Goal: Task Accomplishment & Management: Complete application form

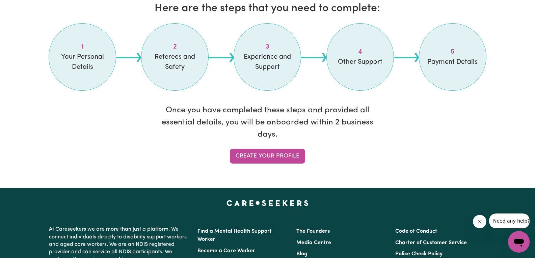
scroll to position [591, 0]
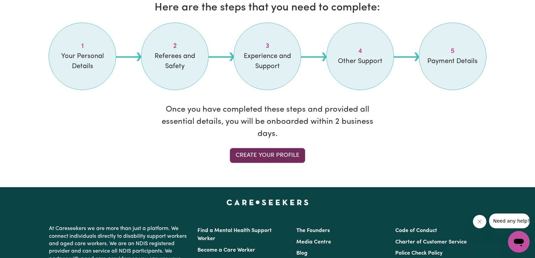
click at [268, 157] on link "Create your profile" at bounding box center [267, 155] width 75 height 15
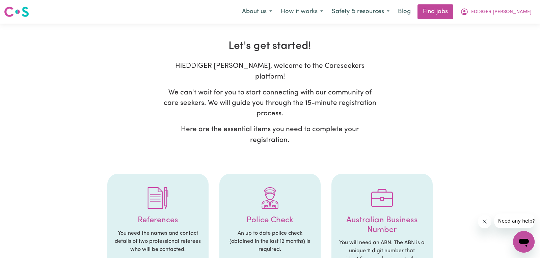
select select "Studying a healthcare related degree or qualification"
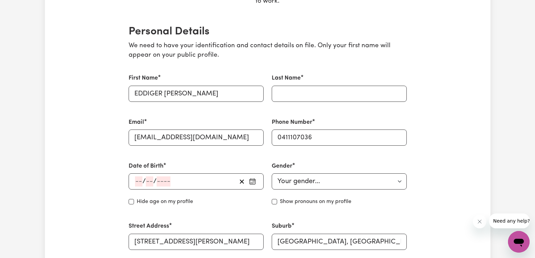
scroll to position [183, 0]
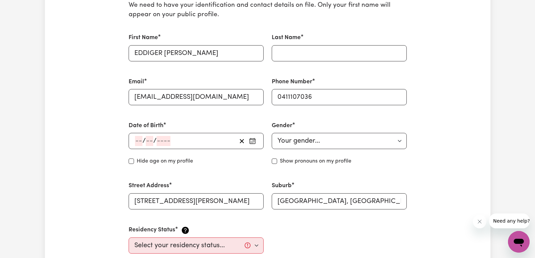
click at [132, 140] on div "/ /" at bounding box center [196, 141] width 135 height 16
click at [136, 140] on input "number" at bounding box center [138, 141] width 7 height 10
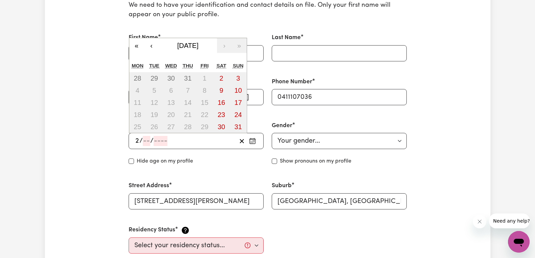
type input "23"
type input "06"
type input "199"
type input "[DATE]"
type input "6"
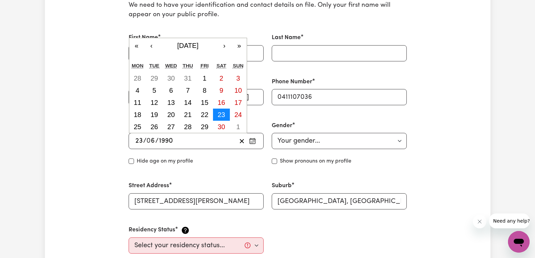
type input "1990"
click at [223, 116] on abbr "23" at bounding box center [221, 114] width 7 height 7
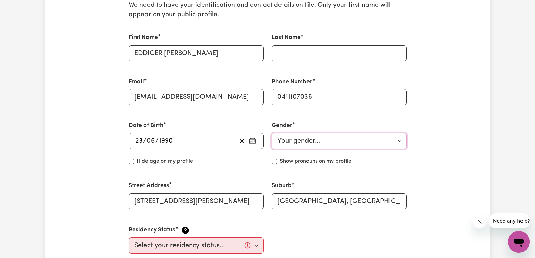
click at [310, 144] on select "Your gender... [DEMOGRAPHIC_DATA] [DEMOGRAPHIC_DATA] [DEMOGRAPHIC_DATA] Other P…" at bounding box center [339, 141] width 135 height 16
select select "[DEMOGRAPHIC_DATA]"
click at [272, 133] on select "Your gender... [DEMOGRAPHIC_DATA] [DEMOGRAPHIC_DATA] [DEMOGRAPHIC_DATA] Other P…" at bounding box center [339, 141] width 135 height 16
click at [131, 160] on input "Hide age" at bounding box center [131, 161] width 5 height 5
checkbox input "true"
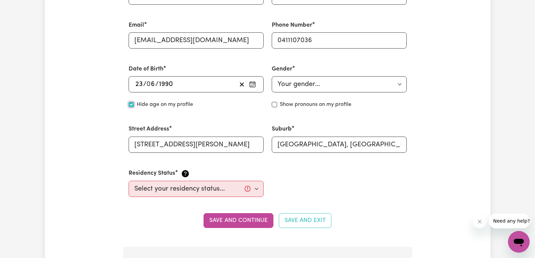
scroll to position [251, 0]
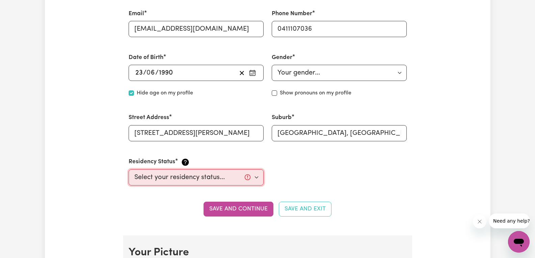
click at [199, 180] on select "Select your residency status... [DEMOGRAPHIC_DATA] citizen Australian PR [DEMOG…" at bounding box center [196, 177] width 135 height 16
select select "Student Visa"
click at [129, 169] on select "Select your residency status... [DEMOGRAPHIC_DATA] citizen Australian PR [DEMOG…" at bounding box center [196, 177] width 135 height 16
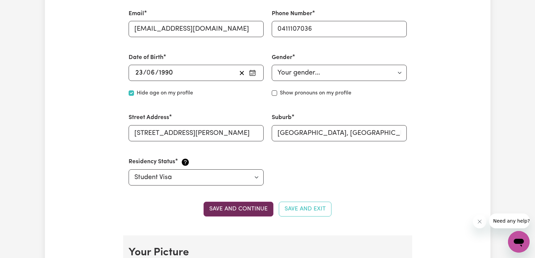
click at [228, 207] on button "Save and continue" at bounding box center [239, 209] width 70 height 15
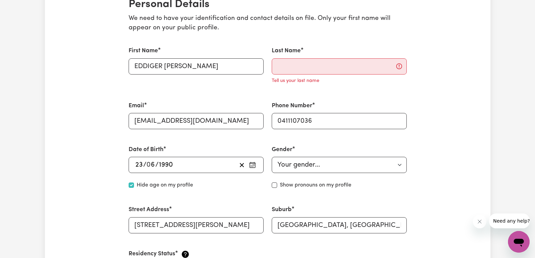
scroll to position [160, 0]
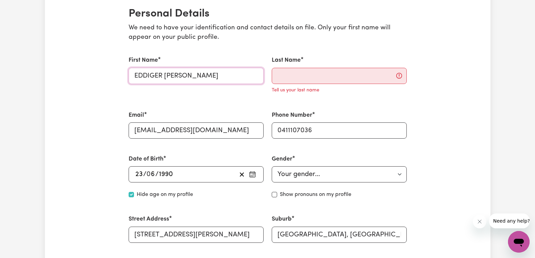
click at [252, 76] on input "EDDIGER [PERSON_NAME]" at bounding box center [196, 76] width 135 height 16
type input "EDDIGER [PERSON_NAME]"
click at [279, 75] on input "Last Name" at bounding box center [339, 76] width 135 height 16
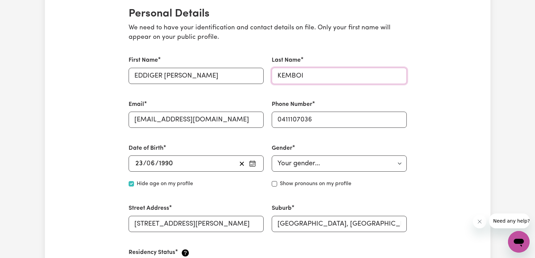
type input "KEMBOI"
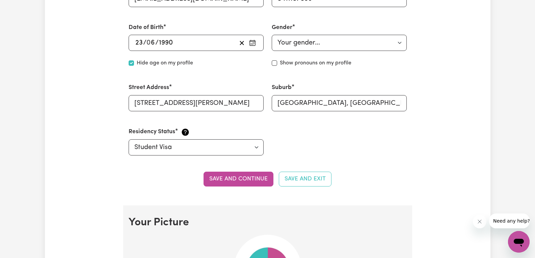
scroll to position [289, 0]
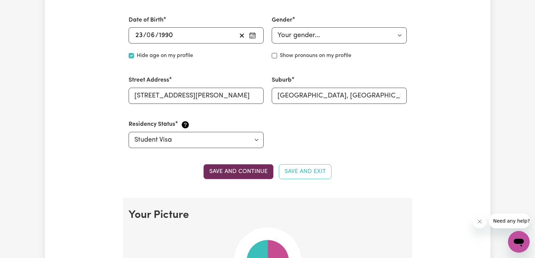
click at [245, 169] on button "Save and continue" at bounding box center [239, 171] width 70 height 15
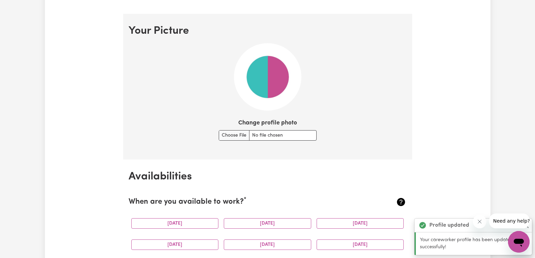
scroll to position [472, 0]
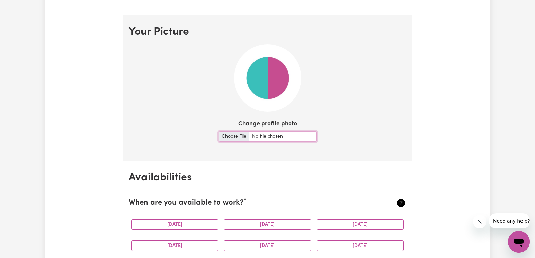
click at [237, 138] on input "Change profile photo" at bounding box center [268, 136] width 98 height 10
type input "C:\fakepath\DSC_9590 DV.jpg"
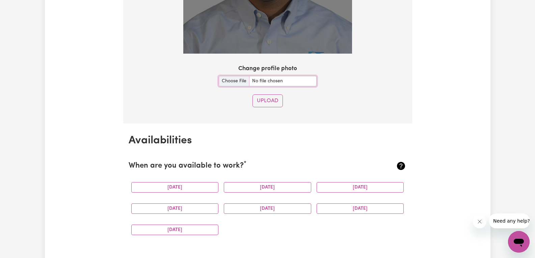
scroll to position [629, 0]
click at [274, 98] on button "Upload" at bounding box center [267, 100] width 30 height 13
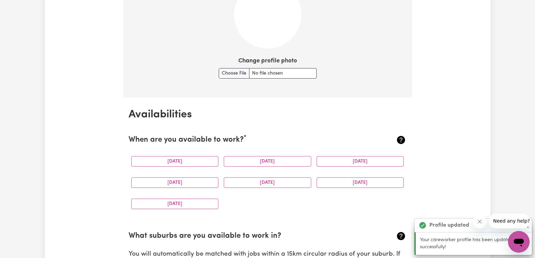
scroll to position [507, 0]
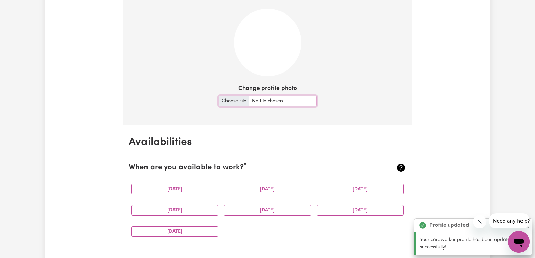
click at [268, 101] on input "Change profile photo" at bounding box center [268, 101] width 98 height 10
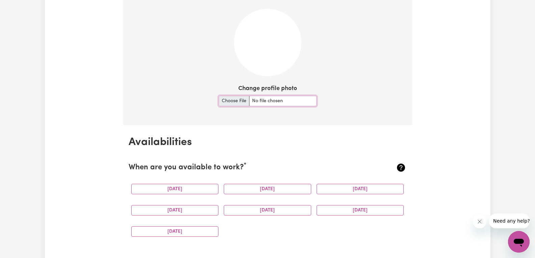
type input "C:\fakepath\DSC_9590 DV.jpg"
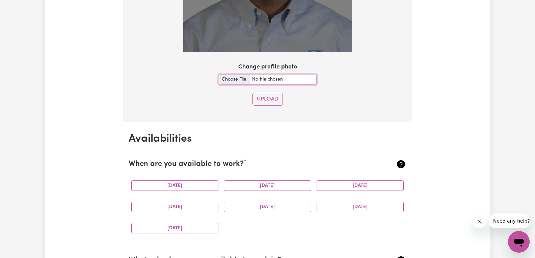
scroll to position [658, 0]
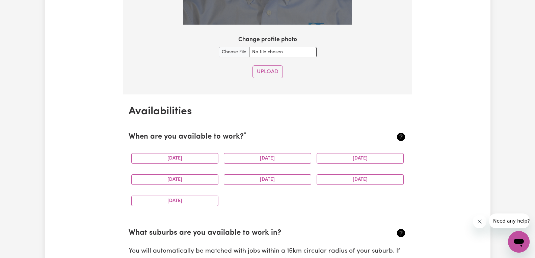
click at [197, 163] on div "[DATE]" at bounding box center [175, 158] width 93 height 21
click at [194, 161] on button "[DATE]" at bounding box center [174, 158] width 87 height 10
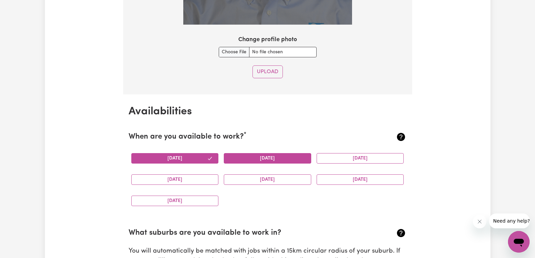
click at [243, 159] on button "[DATE]" at bounding box center [267, 158] width 87 height 10
click at [353, 157] on button "[DATE]" at bounding box center [360, 158] width 87 height 10
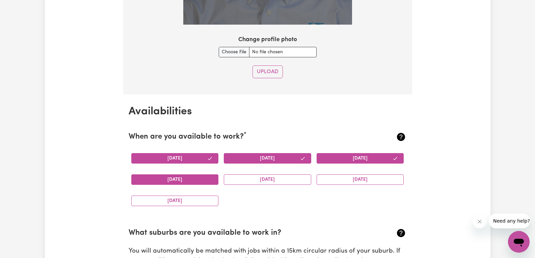
click at [196, 181] on button "[DATE]" at bounding box center [174, 180] width 87 height 10
click at [253, 183] on button "[DATE]" at bounding box center [267, 180] width 87 height 10
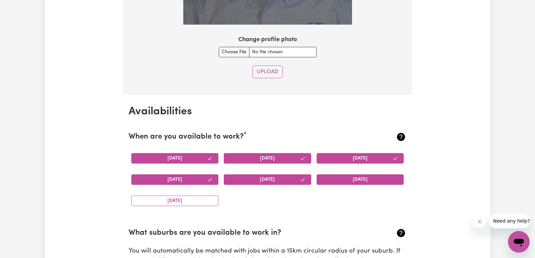
click at [349, 178] on button "[DATE]" at bounding box center [360, 180] width 87 height 10
click at [158, 197] on button "[DATE]" at bounding box center [174, 201] width 87 height 10
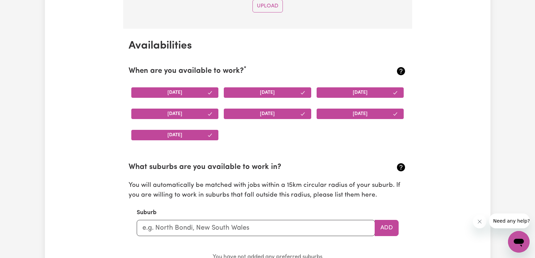
scroll to position [741, 0]
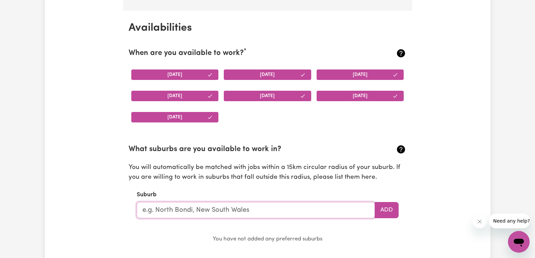
click at [172, 209] on input "text" at bounding box center [256, 210] width 238 height 16
type input "cra"
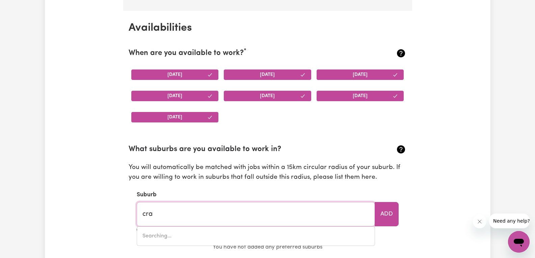
type input "[GEOGRAPHIC_DATA], [GEOGRAPHIC_DATA], 2483"
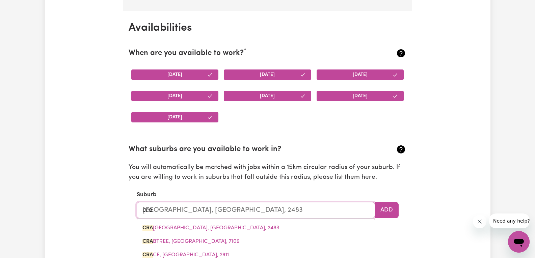
type input "cran"
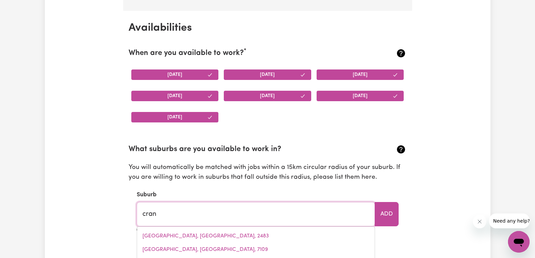
type input "cranb"
type input "cranbOURNE, [GEOGRAPHIC_DATA], 3977"
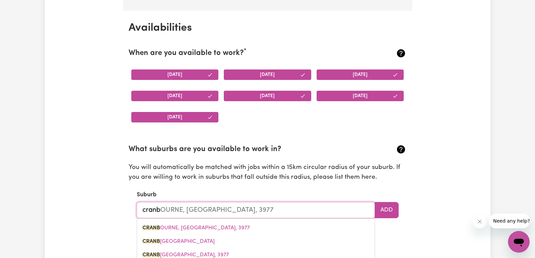
type input "cranbo"
type input "cranboURNE, [GEOGRAPHIC_DATA], 3977"
type input "cranbou"
type input "cranbouRNE, [GEOGRAPHIC_DATA], 3977"
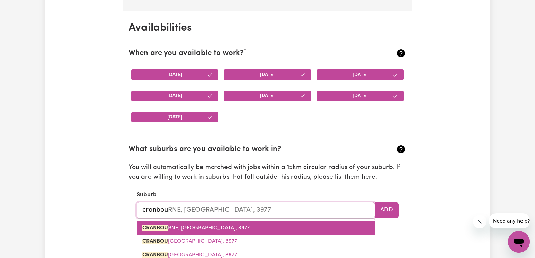
click at [174, 228] on span "CRANBOU RNE, [GEOGRAPHIC_DATA], 3977" at bounding box center [195, 227] width 107 height 5
type input "CRANBOURNE, [GEOGRAPHIC_DATA], 3977"
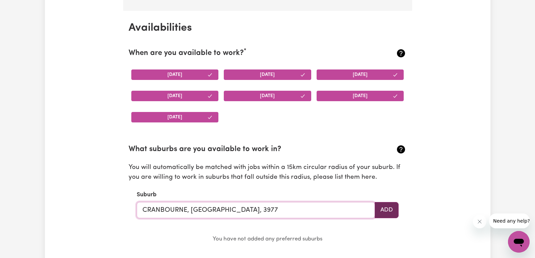
type input "CRANBOURNE, [GEOGRAPHIC_DATA], 3977"
click at [394, 209] on button "Add" at bounding box center [387, 210] width 24 height 16
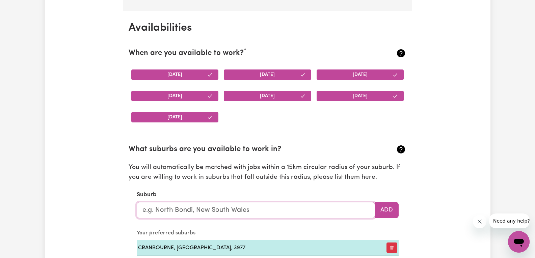
click at [324, 213] on input "text" at bounding box center [256, 210] width 238 height 16
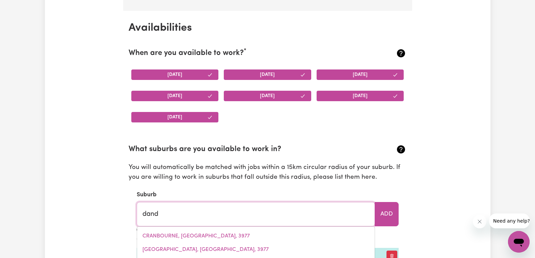
type input "dande"
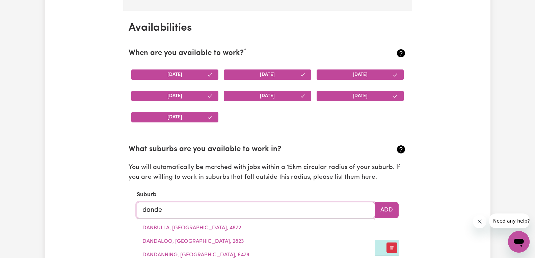
type input "dandeNONG, [GEOGRAPHIC_DATA], 3175"
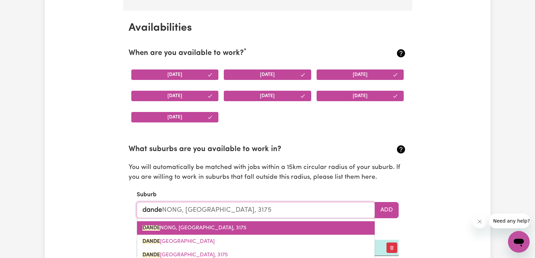
click at [225, 224] on link "DANDE NONG, [GEOGRAPHIC_DATA], 3175" at bounding box center [256, 228] width 238 height 14
type input "DANDENONG, [GEOGRAPHIC_DATA], 3175"
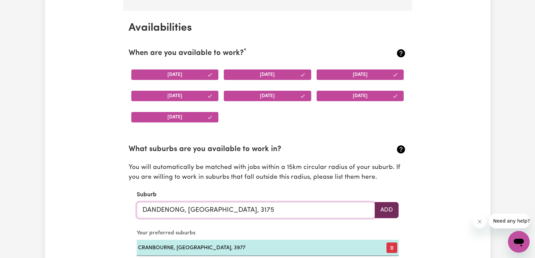
type input "DANDENONG, [GEOGRAPHIC_DATA], 3175"
click at [393, 211] on button "Add" at bounding box center [387, 210] width 24 height 16
click at [366, 212] on input "text" at bounding box center [256, 210] width 238 height 16
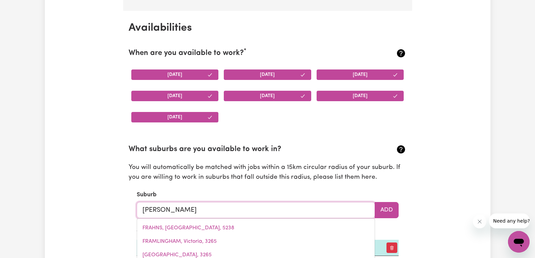
type input "[PERSON_NAME]"
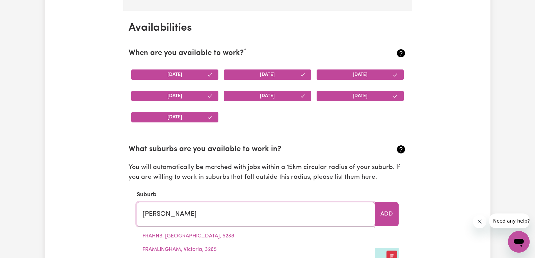
type input "[PERSON_NAME], [GEOGRAPHIC_DATA], 3199"
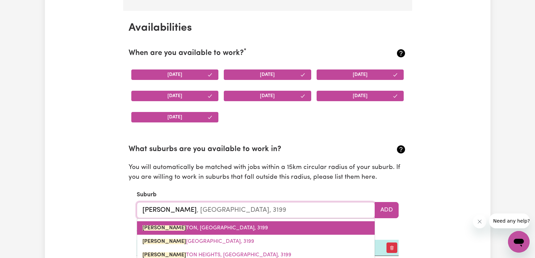
click at [200, 230] on span "[PERSON_NAME] TON, [GEOGRAPHIC_DATA], 3199" at bounding box center [205, 227] width 126 height 5
type input "[GEOGRAPHIC_DATA], [GEOGRAPHIC_DATA], 3199"
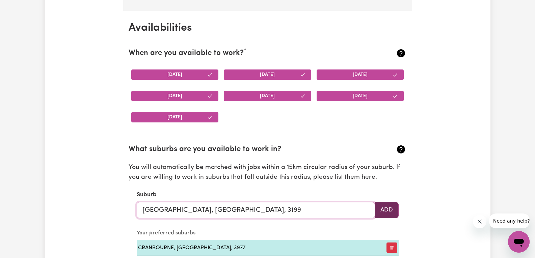
type input "[GEOGRAPHIC_DATA], [GEOGRAPHIC_DATA], 3199"
click at [382, 216] on button "Add" at bounding box center [387, 210] width 24 height 16
click at [356, 213] on input "text" at bounding box center [256, 210] width 238 height 16
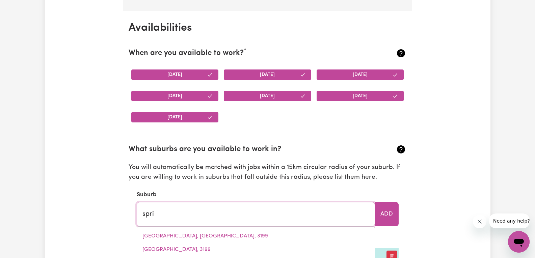
type input "sprin"
type input "[GEOGRAPHIC_DATA], [GEOGRAPHIC_DATA], 7190"
type input "spring"
type input "[GEOGRAPHIC_DATA], [GEOGRAPHIC_DATA], 7190"
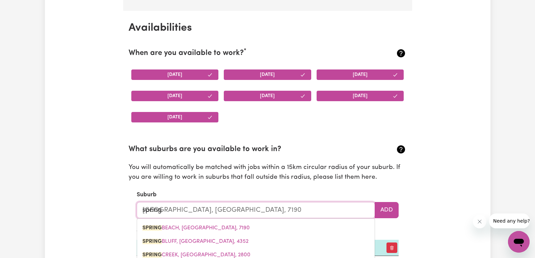
type input "springv"
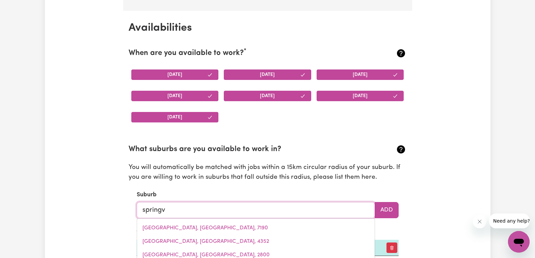
type input "springva"
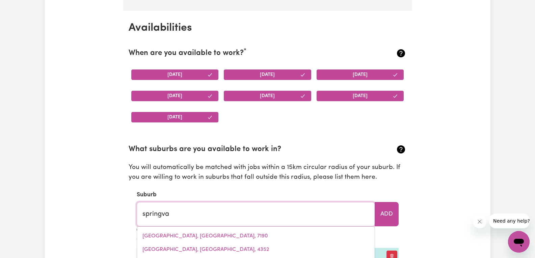
type input "springvaLE, [GEOGRAPHIC_DATA], 2650"
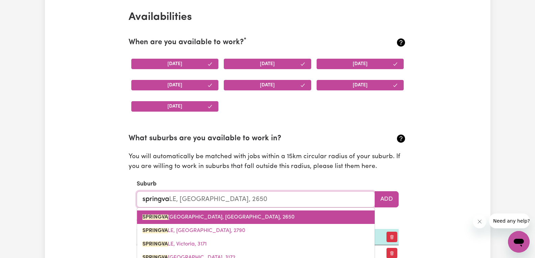
scroll to position [758, 0]
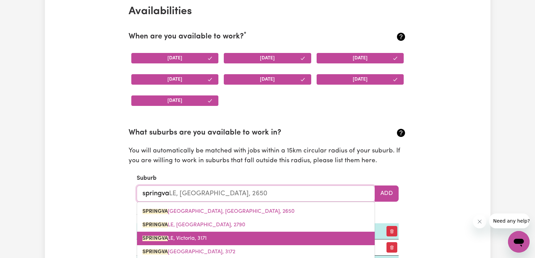
click at [191, 237] on span "SPRINGVA LE, Victoria, 3171" at bounding box center [174, 238] width 64 height 5
type input "SPRINGVALE, [GEOGRAPHIC_DATA], 3171"
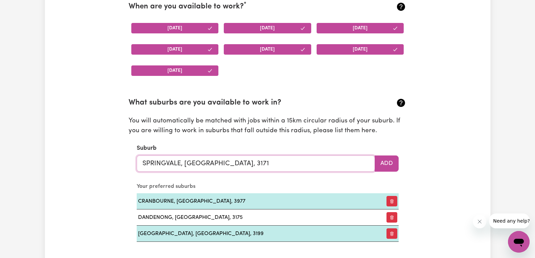
scroll to position [809, 0]
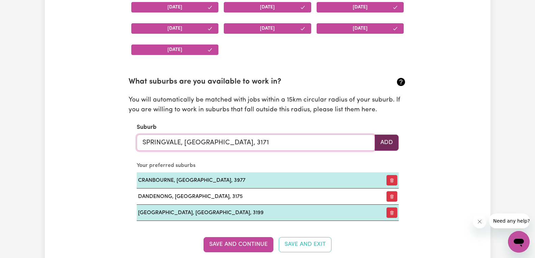
type input "SPRINGVALE, [GEOGRAPHIC_DATA], 3171"
click at [382, 144] on button "Add" at bounding box center [387, 143] width 24 height 16
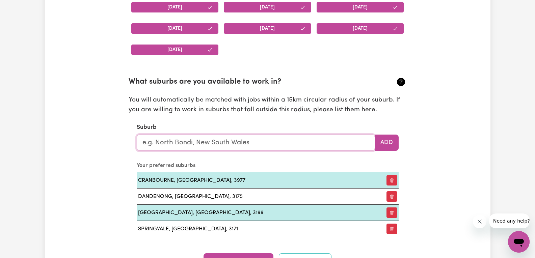
click at [211, 137] on input "text" at bounding box center [256, 143] width 238 height 16
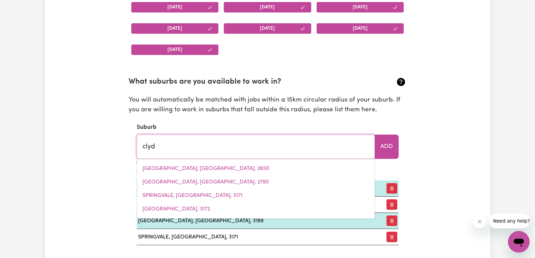
type input "[PERSON_NAME]"
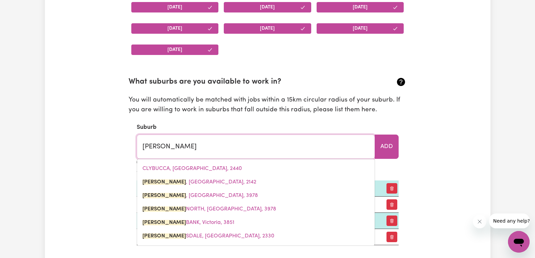
type input "[PERSON_NAME], [GEOGRAPHIC_DATA], 2142"
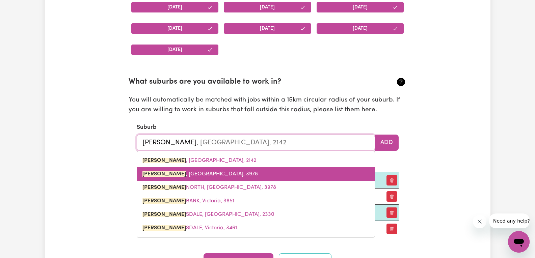
click at [166, 178] on link "[GEOGRAPHIC_DATA] , [GEOGRAPHIC_DATA], 3978" at bounding box center [256, 174] width 238 height 14
type input "[GEOGRAPHIC_DATA], [GEOGRAPHIC_DATA], 3978"
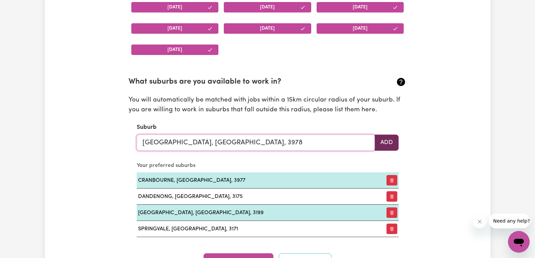
type input "[GEOGRAPHIC_DATA], [GEOGRAPHIC_DATA], 3978"
click at [383, 138] on button "Add" at bounding box center [387, 143] width 24 height 16
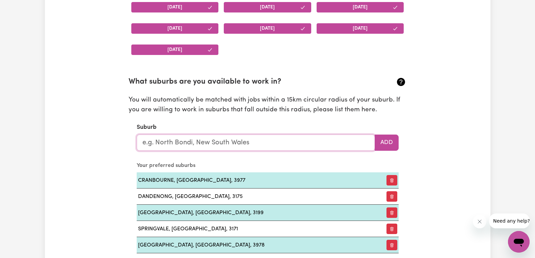
click at [345, 142] on input "text" at bounding box center [256, 143] width 238 height 16
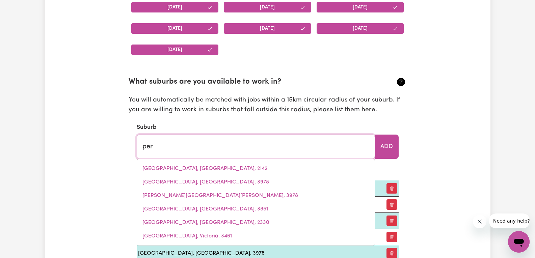
type input "pera"
type input "[GEOGRAPHIC_DATA], [GEOGRAPHIC_DATA], 4352"
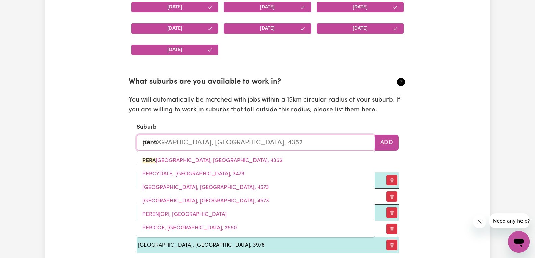
type input "perac"
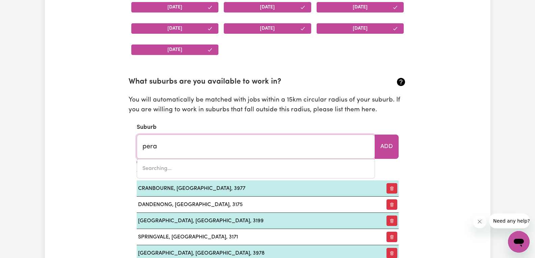
type input "per"
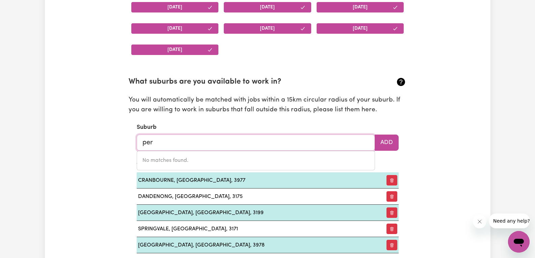
type input "perANGA, [GEOGRAPHIC_DATA], 4352"
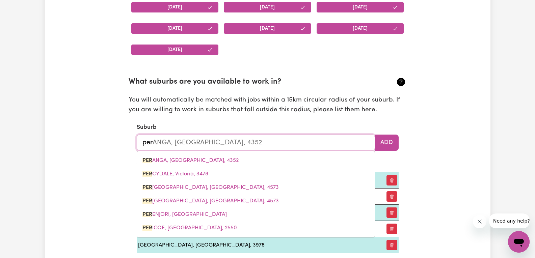
type input "pe"
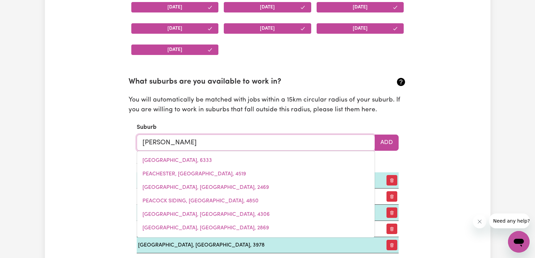
type input "pearced"
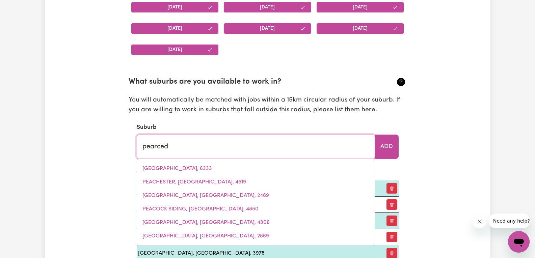
type input "pearcedALE, [GEOGRAPHIC_DATA], 3912"
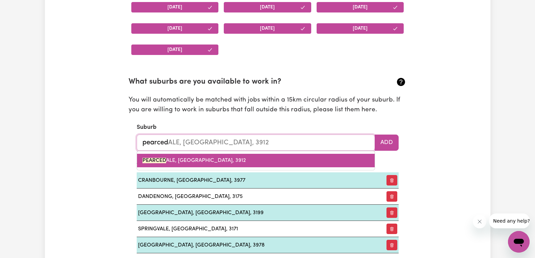
click at [285, 155] on link "PEARCED ALE, [GEOGRAPHIC_DATA], 3912" at bounding box center [256, 161] width 238 height 14
type input "PEARCEDALE, [GEOGRAPHIC_DATA], 3912"
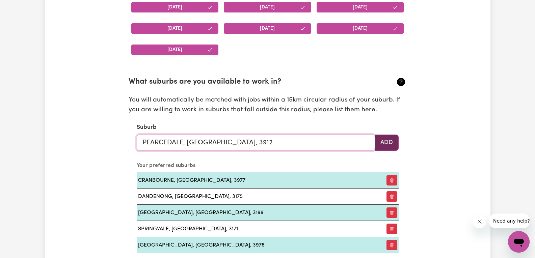
type input "PEARCEDALE, [GEOGRAPHIC_DATA], 3912"
click at [390, 143] on button "Add" at bounding box center [387, 143] width 24 height 16
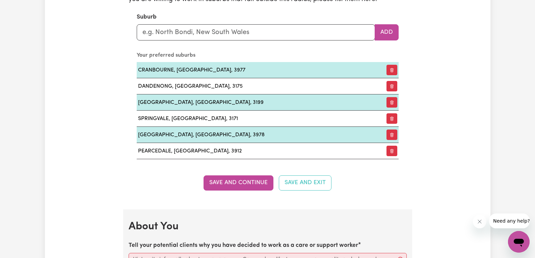
scroll to position [937, 0]
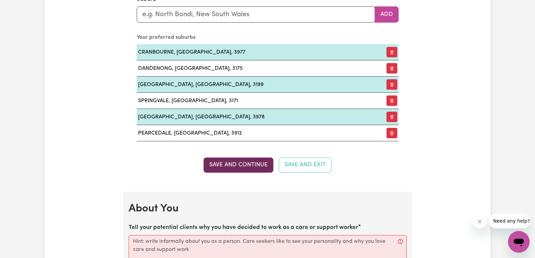
click at [236, 164] on button "Save and Continue" at bounding box center [239, 165] width 70 height 15
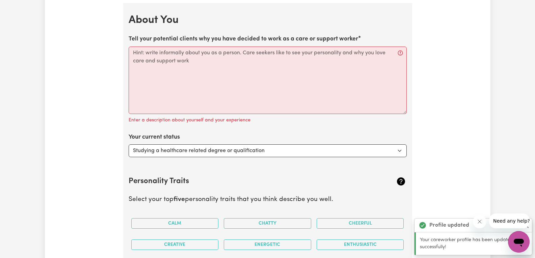
scroll to position [1128, 0]
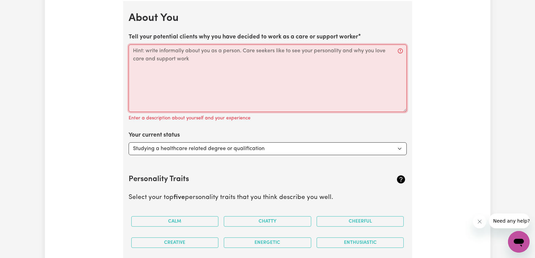
click at [143, 51] on textarea "Tell your potential clients why you have decided to work as a care or support w…" at bounding box center [268, 79] width 278 height 68
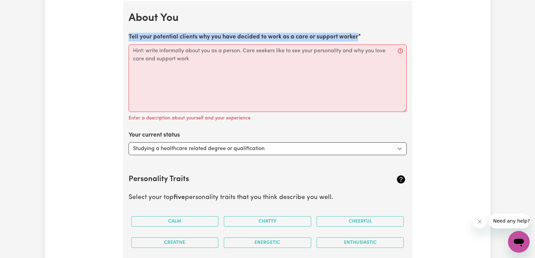
drag, startPoint x: 128, startPoint y: 35, endPoint x: 362, endPoint y: 37, distance: 233.9
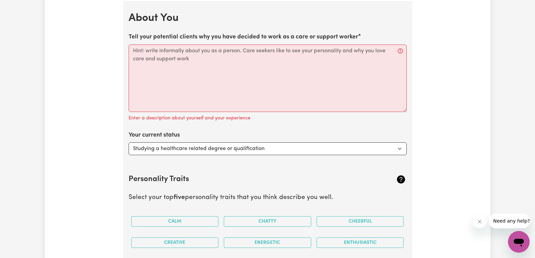
click at [362, 37] on div "Tell your potential clients why you have decided to work as a care or support w…" at bounding box center [268, 78] width 278 height 90
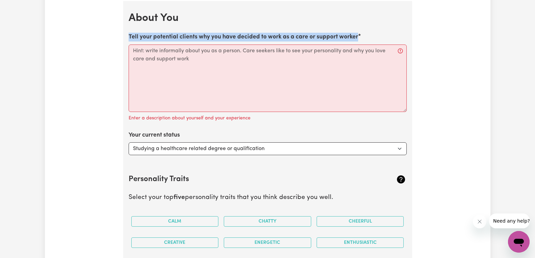
drag, startPoint x: 129, startPoint y: 35, endPoint x: 360, endPoint y: 37, distance: 231.6
click at [360, 37] on div "Tell your potential clients why you have decided to work as a care or support w…" at bounding box center [268, 78] width 278 height 90
copy label "Tell your potential clients why you have decided to work as a care or support w…"
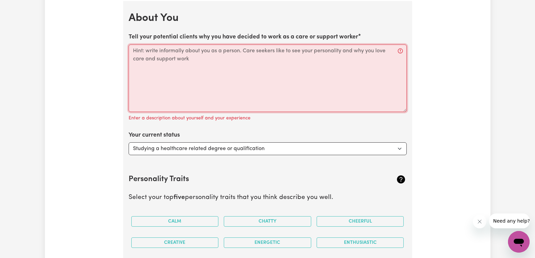
click at [230, 87] on textarea "Tell your potential clients why you have decided to work as a care or support w…" at bounding box center [268, 79] width 278 height 68
paste textarea "I chose to work as a care and support worker because I have a genuine passion f…"
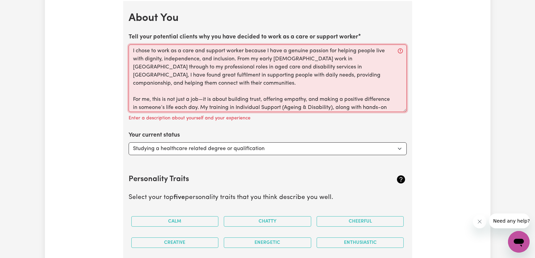
scroll to position [24, 0]
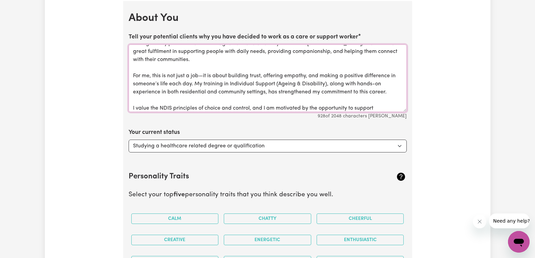
type textarea "I chose to work as a care and support worker because I have a genuine passion f…"
click at [196, 143] on select "Select... Studying a healthcare related degree or qualification Studying a non-…" at bounding box center [268, 146] width 278 height 13
select select "Looking for work - I just graduated"
click at [129, 140] on select "Select... Studying a healthcare related degree or qualification Studying a non-…" at bounding box center [268, 146] width 278 height 13
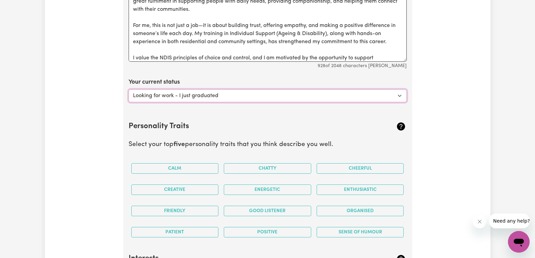
scroll to position [1201, 0]
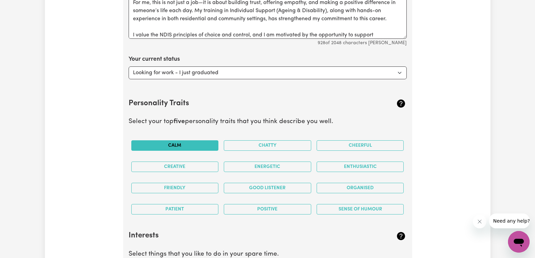
click at [195, 146] on button "Calm" at bounding box center [174, 145] width 87 height 10
click at [246, 163] on button "Energetic" at bounding box center [267, 167] width 87 height 10
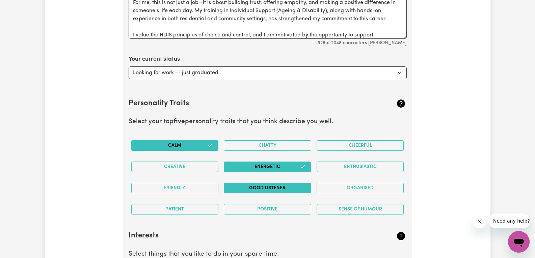
click at [249, 189] on button "Good Listener" at bounding box center [267, 188] width 87 height 10
click at [214, 187] on button "Friendly" at bounding box center [174, 188] width 87 height 10
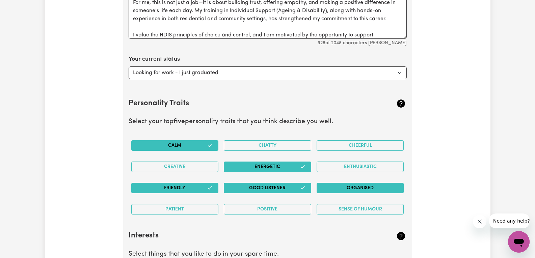
click at [379, 186] on button "Organised" at bounding box center [360, 188] width 87 height 10
click at [356, 209] on button "Sense of Humour" at bounding box center [360, 209] width 87 height 10
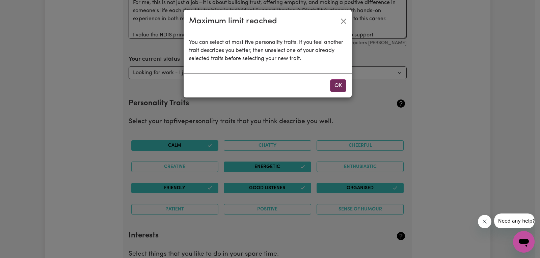
click at [342, 82] on button "OK" at bounding box center [338, 85] width 16 height 13
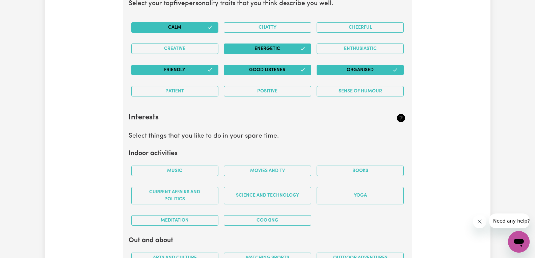
scroll to position [1366, 0]
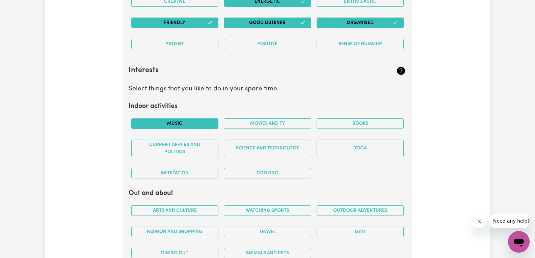
click at [208, 125] on button "Music" at bounding box center [174, 123] width 87 height 10
click at [244, 121] on button "Movies and TV" at bounding box center [267, 123] width 87 height 10
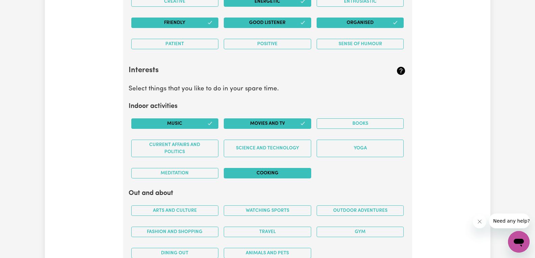
click at [242, 174] on button "Cooking" at bounding box center [267, 173] width 87 height 10
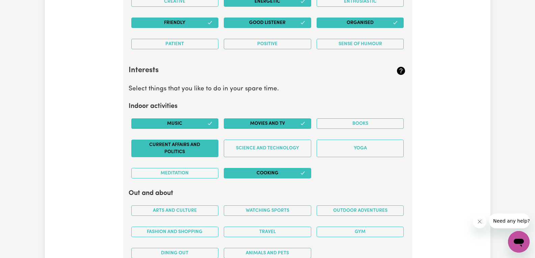
click at [198, 152] on button "Current Affairs and Politics" at bounding box center [174, 149] width 87 height 18
click at [353, 122] on button "Books" at bounding box center [360, 123] width 87 height 10
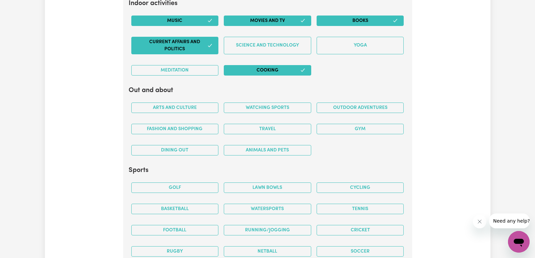
scroll to position [1470, 0]
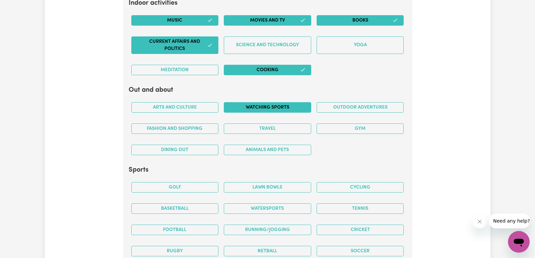
click at [272, 108] on button "Watching sports" at bounding box center [267, 107] width 87 height 10
click at [333, 109] on button "Outdoor adventures" at bounding box center [360, 107] width 87 height 10
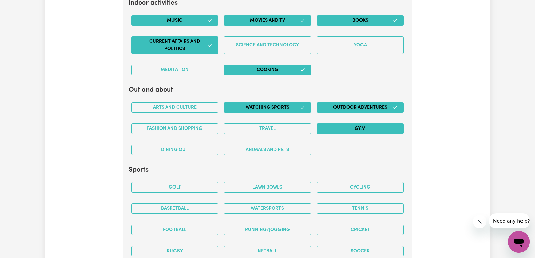
click at [333, 127] on button "Gym" at bounding box center [360, 129] width 87 height 10
click at [296, 128] on button "Travel" at bounding box center [267, 129] width 87 height 10
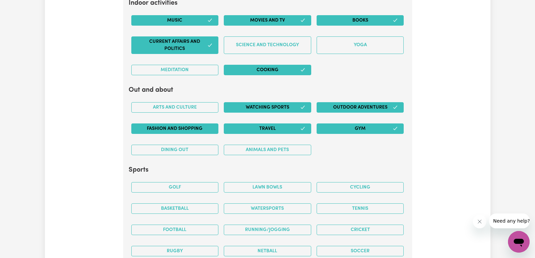
click at [202, 125] on button "Fashion and shopping" at bounding box center [174, 129] width 87 height 10
click at [200, 109] on button "Arts and Culture" at bounding box center [174, 107] width 87 height 10
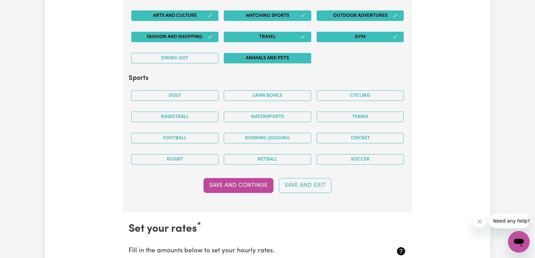
scroll to position [1568, 0]
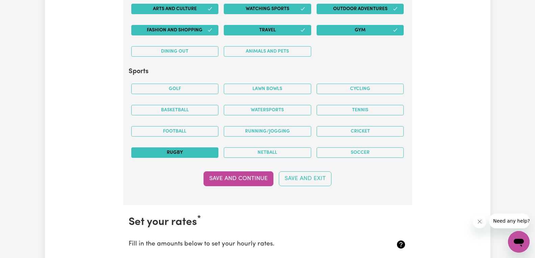
click at [198, 148] on button "Rugby" at bounding box center [174, 153] width 87 height 10
click at [346, 150] on button "Soccer" at bounding box center [360, 153] width 87 height 10
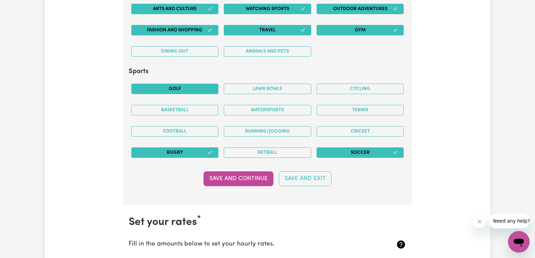
click at [192, 87] on button "Golf" at bounding box center [174, 89] width 87 height 10
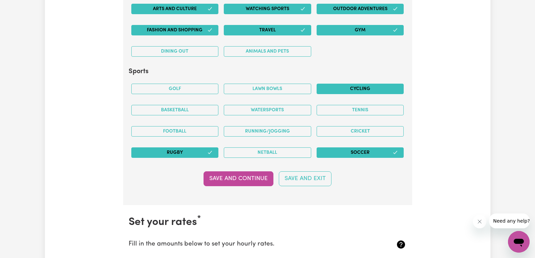
click at [355, 90] on button "Cycling" at bounding box center [360, 89] width 87 height 10
click at [283, 131] on button "Running/Jogging" at bounding box center [267, 131] width 87 height 10
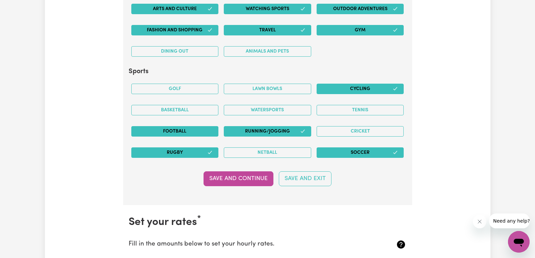
click at [200, 128] on button "Football" at bounding box center [174, 131] width 87 height 10
click at [232, 178] on button "Save and Continue" at bounding box center [239, 178] width 70 height 15
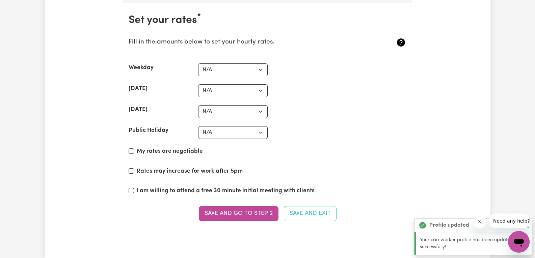
scroll to position [1773, 0]
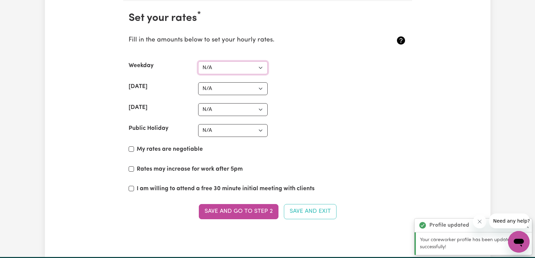
click at [257, 68] on select "N/A $37 $38 $39 $40 $41 $42 $43 $44 $45 $46 $47 $48 $49 $50 $51 $52 $53 $54 $55…" at bounding box center [233, 67] width 70 height 13
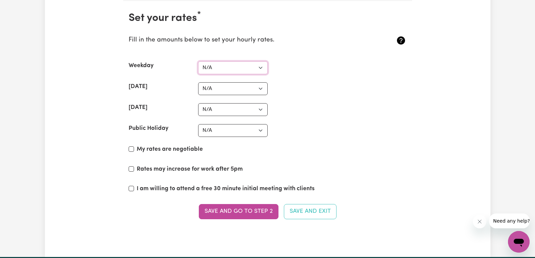
select select "38"
click at [198, 61] on select "N/A $37 $38 $39 $40 $41 $42 $43 $44 $45 $46 $47 $48 $49 $50 $51 $52 $53 $54 $55…" at bounding box center [233, 67] width 70 height 13
click at [242, 86] on select "N/A $37 $38 $39 $40 $41 $42 $43 $44 $45 $46 $47 $48 $49 $50 $51 $52 $53 $54 $55…" at bounding box center [233, 88] width 70 height 13
select select "48"
click at [198, 82] on select "N/A $37 $38 $39 $40 $41 $42 $43 $44 $45 $46 $47 $48 $49 $50 $51 $52 $53 $54 $55…" at bounding box center [233, 88] width 70 height 13
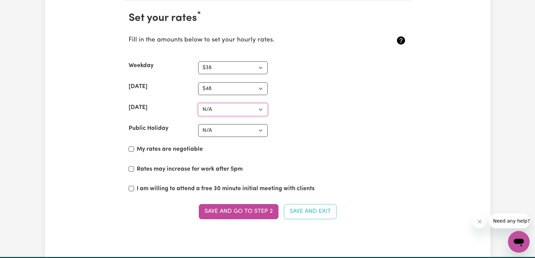
click at [233, 109] on select "N/A $37 $38 $39 $40 $41 $42 $43 $44 $45 $46 $47 $48 $49 $50 $51 $52 $53 $54 $55…" at bounding box center [233, 109] width 70 height 13
select select "50"
click at [198, 103] on select "N/A $37 $38 $39 $40 $41 $42 $43 $44 $45 $46 $47 $48 $49 $50 $51 $52 $53 $54 $55…" at bounding box center [233, 109] width 70 height 13
click at [234, 130] on select "N/A $37 $38 $39 $40 $41 $42 $43 $44 $45 $46 $47 $48 $49 $50 $51 $52 $53 $54 $55…" at bounding box center [233, 130] width 70 height 13
select select "75"
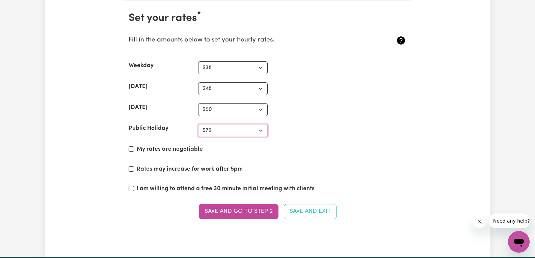
click at [198, 124] on select "N/A $37 $38 $39 $40 $41 $42 $43 $44 $45 $46 $47 $48 $49 $50 $51 $52 $53 $54 $55…" at bounding box center [233, 130] width 70 height 13
click at [130, 148] on input "My rates are negotiable" at bounding box center [131, 149] width 5 height 5
checkbox input "true"
click at [130, 188] on input "I am willing to attend a free 30 minute initial meeting with clients" at bounding box center [131, 188] width 5 height 5
checkbox input "true"
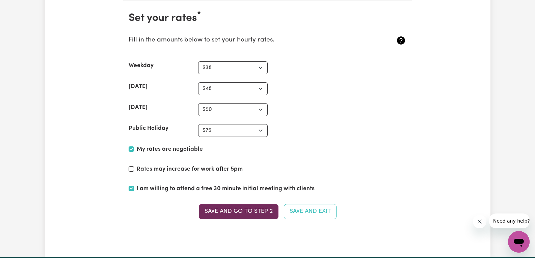
click at [233, 212] on button "Save and go to Step 2" at bounding box center [239, 211] width 80 height 15
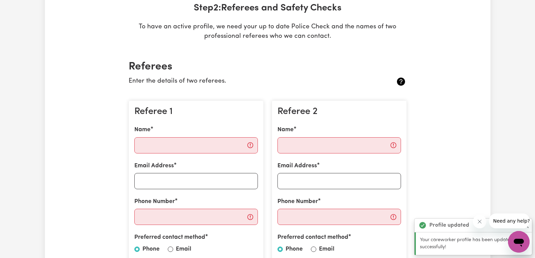
scroll to position [114, 0]
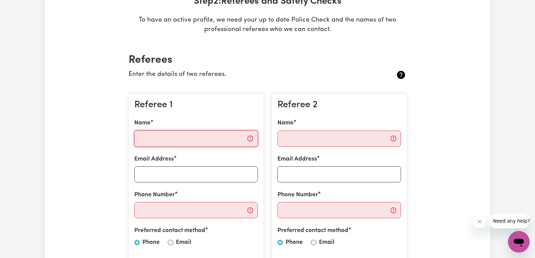
click at [179, 140] on input "Name" at bounding box center [196, 139] width 124 height 16
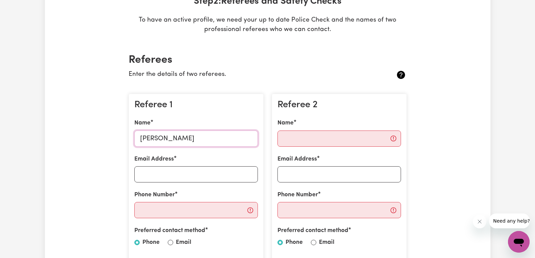
type input "[PERSON_NAME]"
click at [169, 173] on input "Email Address" at bounding box center [196, 174] width 124 height 16
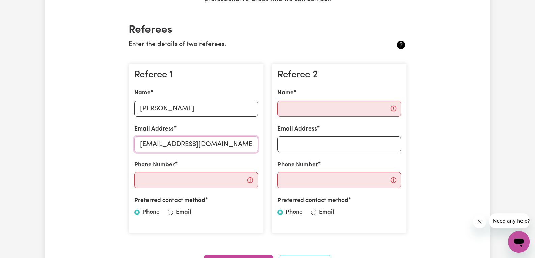
scroll to position [158, 0]
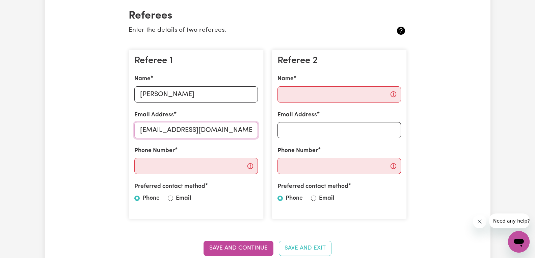
type input "[EMAIL_ADDRESS][DOMAIN_NAME]"
click at [176, 169] on input "Phone Number" at bounding box center [196, 166] width 124 height 16
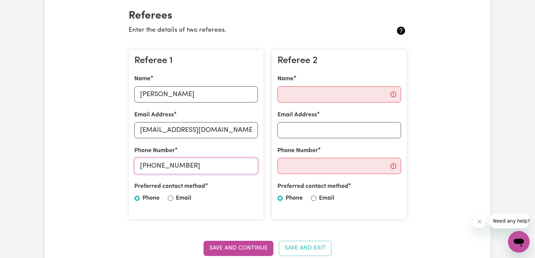
type input "[PHONE_NUMBER]"
click at [169, 199] on input "Email" at bounding box center [170, 198] width 5 height 5
radio input "true"
click at [311, 97] on input "Name" at bounding box center [339, 94] width 124 height 16
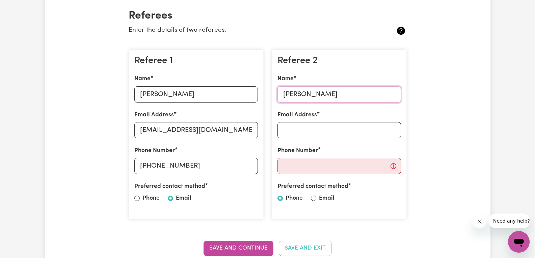
type input "[PERSON_NAME]"
click at [303, 125] on input "Email Address" at bounding box center [339, 130] width 124 height 16
paste input "[EMAIL_ADDRESS][DOMAIN_NAME]"
type input "[EMAIL_ADDRESS][DOMAIN_NAME]"
click at [301, 164] on input "Phone Number" at bounding box center [339, 166] width 124 height 16
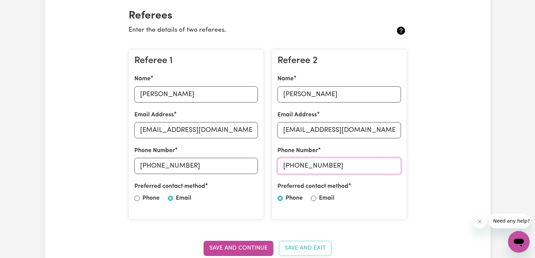
type input "[PHONE_NUMBER]"
click at [312, 198] on input "Email" at bounding box center [313, 198] width 5 height 5
radio input "true"
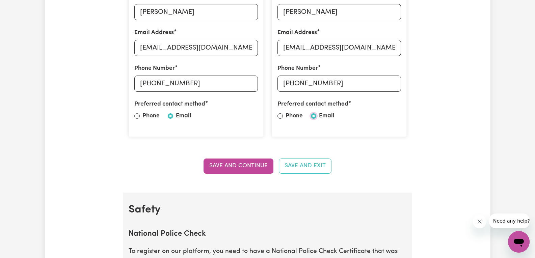
scroll to position [241, 0]
click at [232, 162] on button "Save and Continue" at bounding box center [239, 165] width 70 height 15
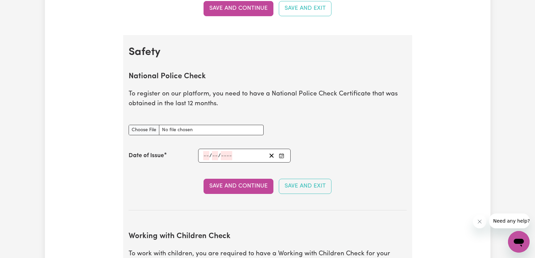
scroll to position [399, 0]
click at [184, 130] on input "National Police Check document" at bounding box center [196, 130] width 135 height 10
type input "C:\fakepath\report_kemboi_11637990-5966943 (1).pdf"
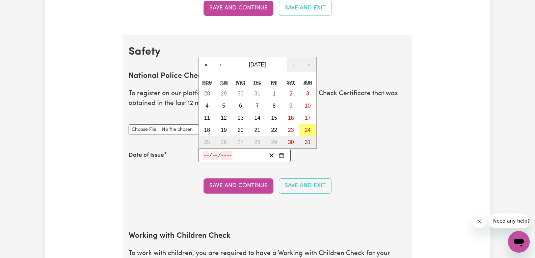
click at [206, 155] on input "number" at bounding box center [206, 155] width 6 height 9
type input "15"
type input "07"
type input "0002-07-15"
type input "7"
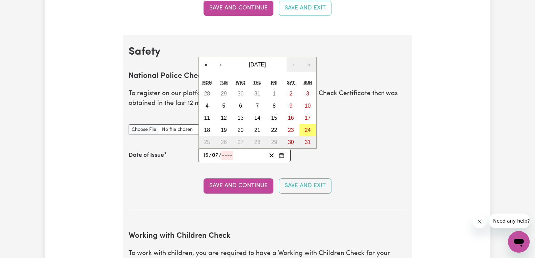
type input "2"
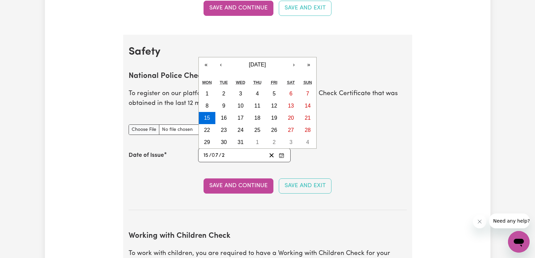
type input "0020-07-15"
type input "20"
type input "0202-07-15"
type input "202"
type input "[DATE]"
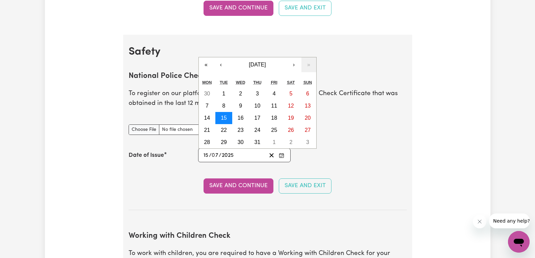
type input "2025"
click at [225, 120] on abbr "15" at bounding box center [224, 118] width 6 height 6
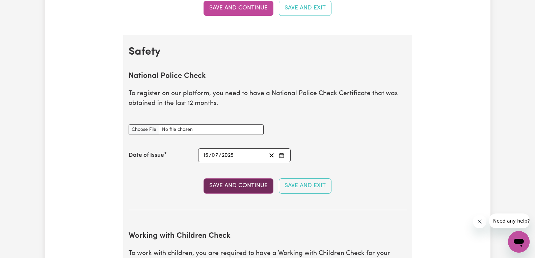
click at [232, 182] on button "Save and Continue" at bounding box center [239, 186] width 70 height 15
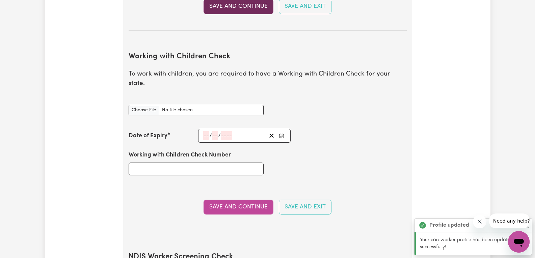
scroll to position [620, 0]
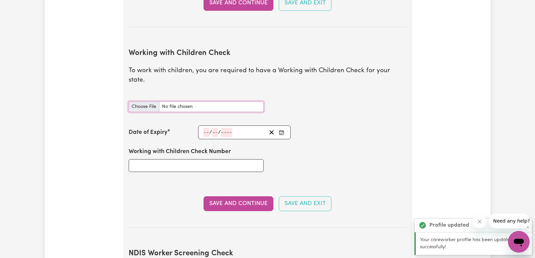
click at [170, 102] on input "Working with Children Check document" at bounding box center [196, 107] width 135 height 10
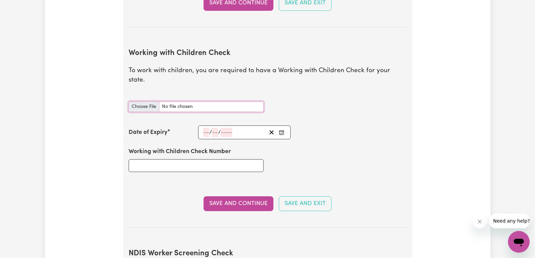
type input "C:\fakepath\Eddiger [PERSON_NAME] Working with Children card.pdf"
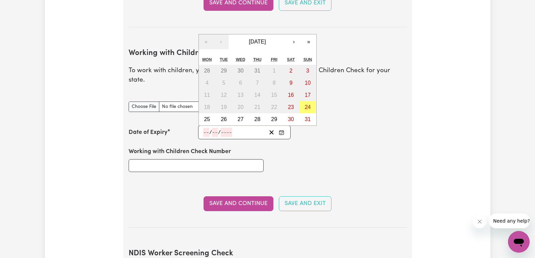
click at [206, 128] on input "number" at bounding box center [206, 132] width 6 height 9
type input "16"
type input "07"
type input "203"
type input "[DATE]"
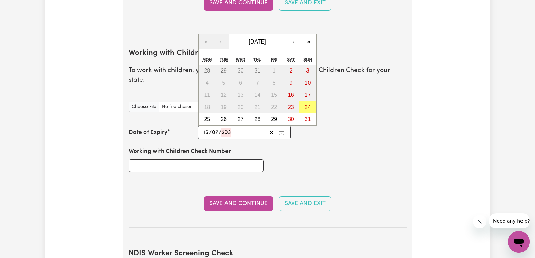
type input "7"
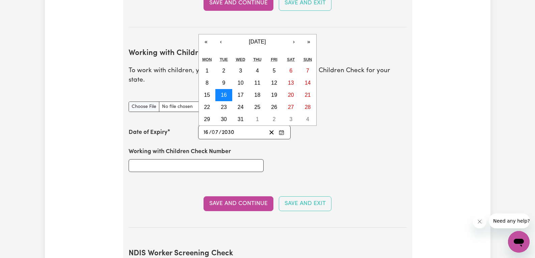
type input "2030"
click at [224, 92] on abbr "16" at bounding box center [224, 95] width 6 height 6
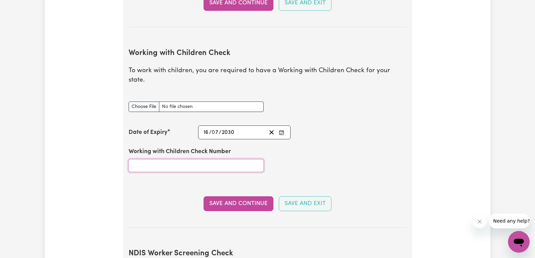
click at [214, 159] on input "Working with Children Check Number" at bounding box center [196, 165] width 135 height 13
type input "3529485A-01"
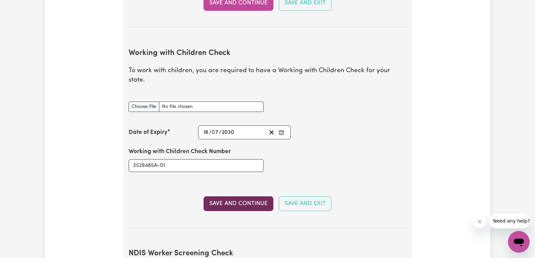
click at [237, 196] on button "Save and Continue" at bounding box center [239, 203] width 70 height 15
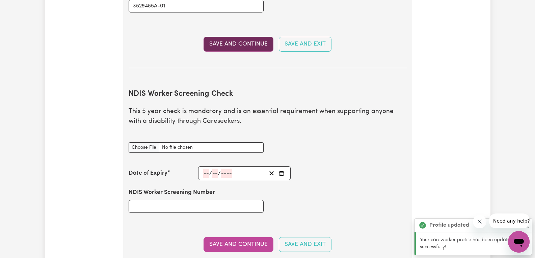
scroll to position [849, 0]
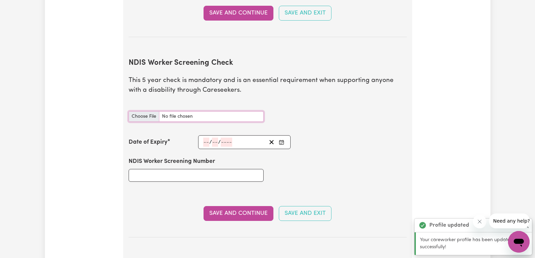
click at [188, 111] on input "NDIS Worker Screening Check document" at bounding box center [196, 116] width 135 height 10
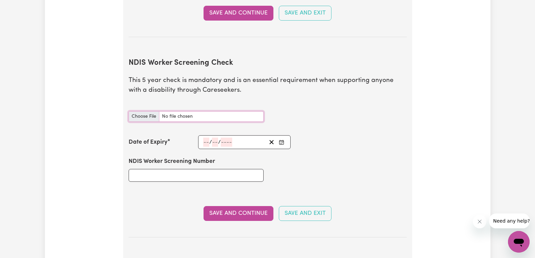
click at [183, 111] on input "NDIS Worker Screening Check document" at bounding box center [196, 116] width 135 height 10
type input "C:\fakepath\Eddiger Stehen Kiplimo Kemboi NDIS screening check.pdf"
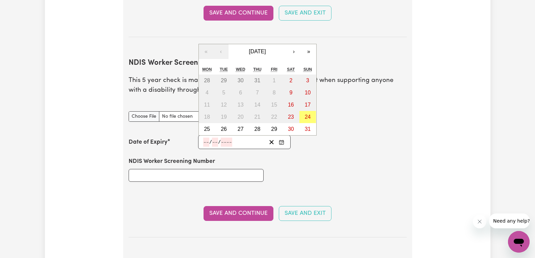
click at [207, 138] on input "number" at bounding box center [206, 142] width 6 height 9
type input "31"
type input "07"
type input "203"
type input "[DATE]"
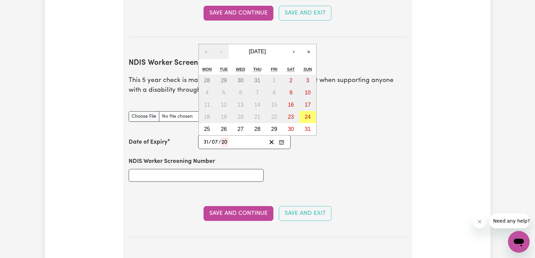
type input "7"
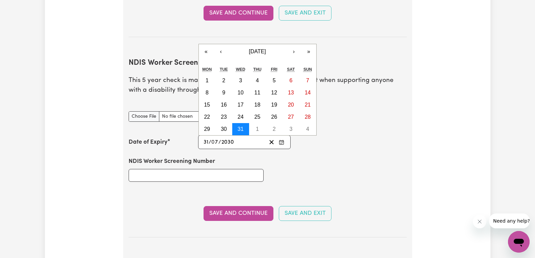
type input "2030"
click at [247, 123] on button "31" at bounding box center [240, 129] width 17 height 12
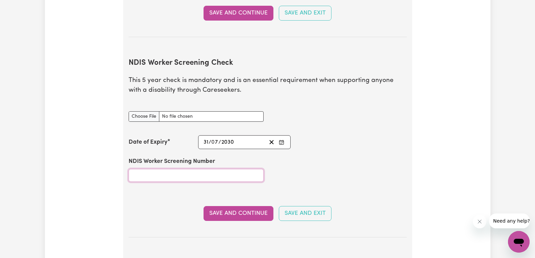
click at [171, 170] on input "NDIS Worker Screening Number" at bounding box center [196, 175] width 135 height 13
type input "29858743"
click at [222, 206] on button "Save and Continue" at bounding box center [239, 213] width 70 height 15
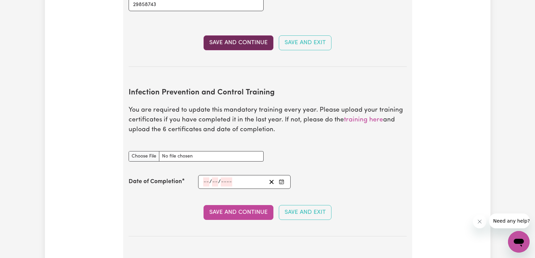
scroll to position [1065, 0]
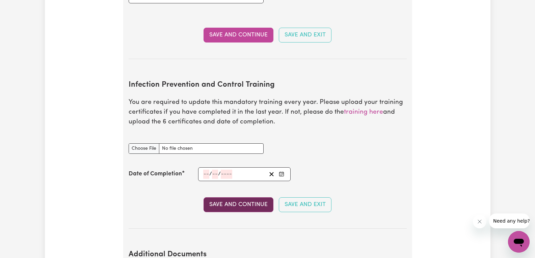
click at [226, 197] on button "Save and Continue" at bounding box center [239, 204] width 70 height 15
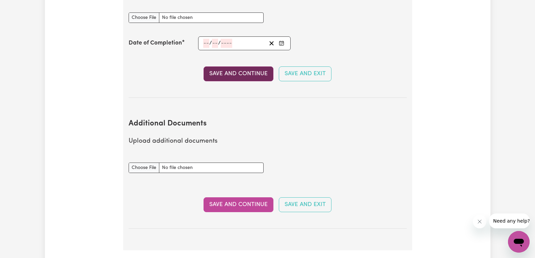
scroll to position [1197, 0]
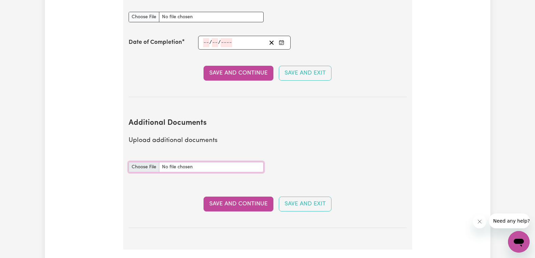
click at [176, 162] on input "Additional Documents document" at bounding box center [196, 167] width 135 height 10
click at [242, 200] on button "Save and Continue" at bounding box center [239, 204] width 70 height 15
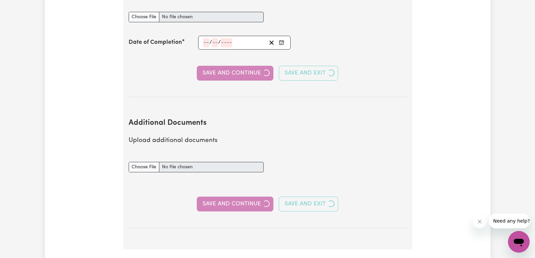
select select "Certificate III (Individual Support)"
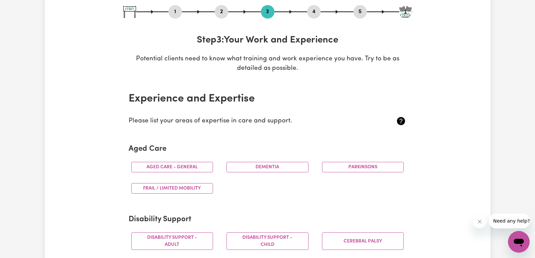
scroll to position [78, 0]
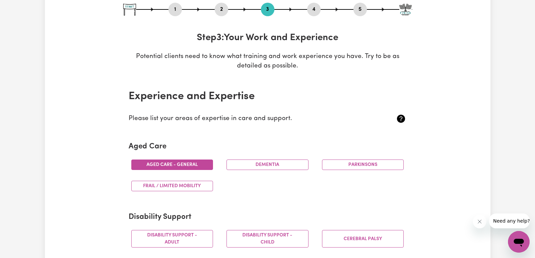
click at [182, 166] on button "Aged care - General" at bounding box center [172, 165] width 82 height 10
click at [246, 164] on button "Dementia" at bounding box center [268, 165] width 82 height 10
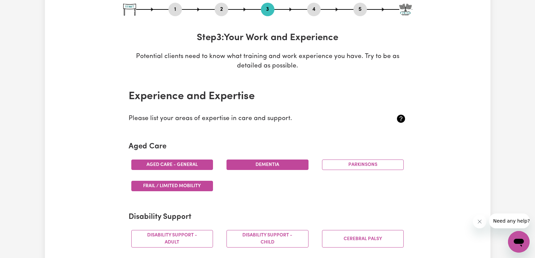
click at [203, 184] on button "Frail / limited mobility" at bounding box center [172, 186] width 82 height 10
click at [363, 164] on button "Parkinsons" at bounding box center [363, 165] width 82 height 10
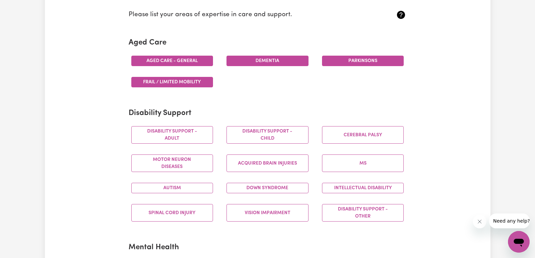
scroll to position [196, 0]
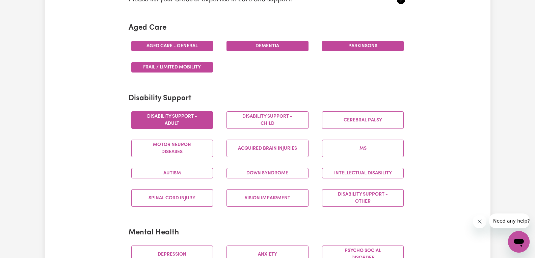
click at [176, 118] on button "Disability support - Adult" at bounding box center [172, 120] width 82 height 18
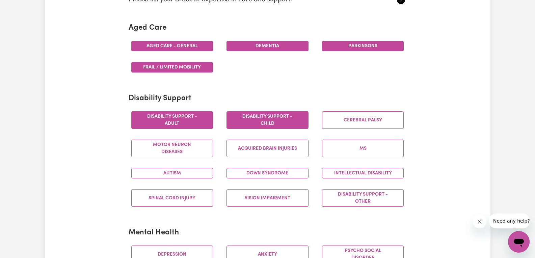
click at [244, 115] on button "Disability support - Child" at bounding box center [268, 120] width 82 height 18
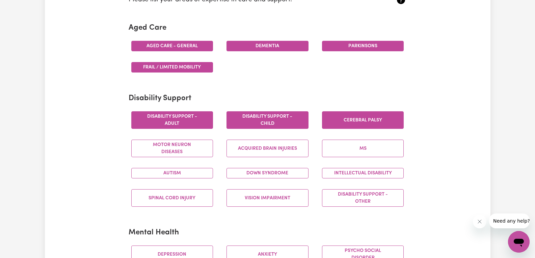
click at [361, 118] on button "Cerebral Palsy" at bounding box center [363, 120] width 82 height 18
click at [185, 172] on button "Autism" at bounding box center [172, 173] width 82 height 10
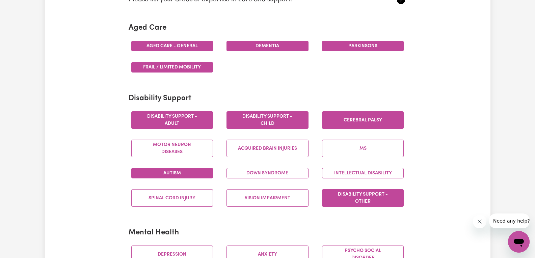
click at [369, 193] on button "Disability support - Other" at bounding box center [363, 198] width 82 height 18
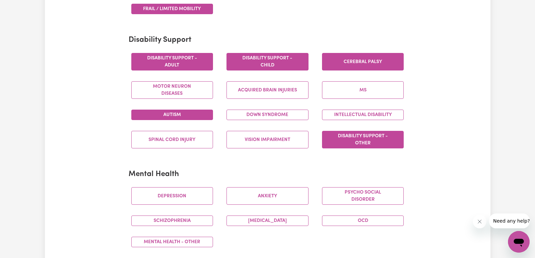
scroll to position [301, 0]
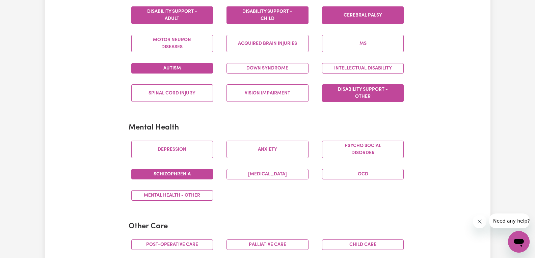
click at [187, 174] on button "Schizophrenia" at bounding box center [172, 174] width 82 height 10
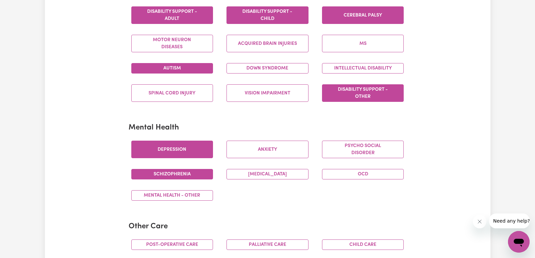
click at [183, 158] on button "Depression" at bounding box center [172, 150] width 82 height 18
click at [186, 194] on button "Mental Health - Other" at bounding box center [172, 195] width 82 height 10
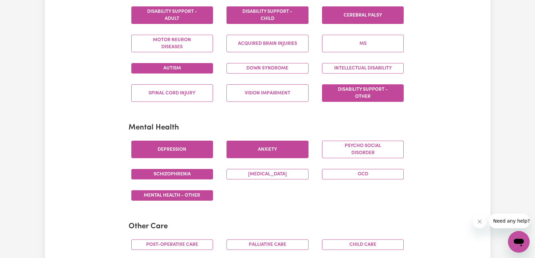
click at [265, 147] on button "Anxiety" at bounding box center [268, 150] width 82 height 18
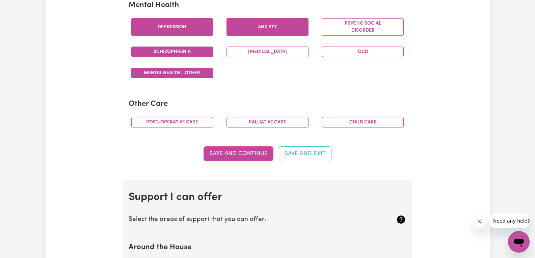
scroll to position [424, 0]
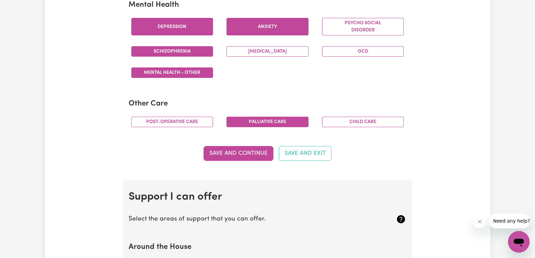
click at [282, 121] on button "Palliative care" at bounding box center [268, 122] width 82 height 10
click at [194, 119] on button "Post-operative care" at bounding box center [172, 122] width 82 height 10
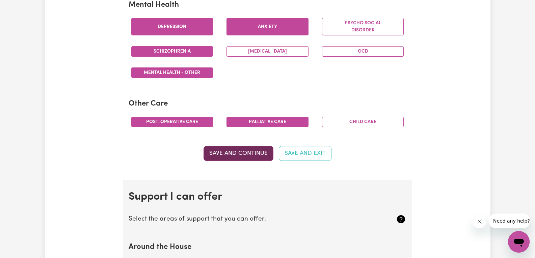
click at [229, 154] on button "Save and Continue" at bounding box center [239, 153] width 70 height 15
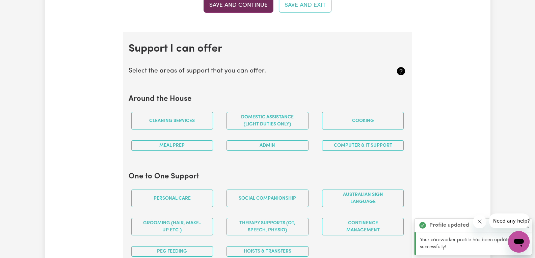
scroll to position [575, 0]
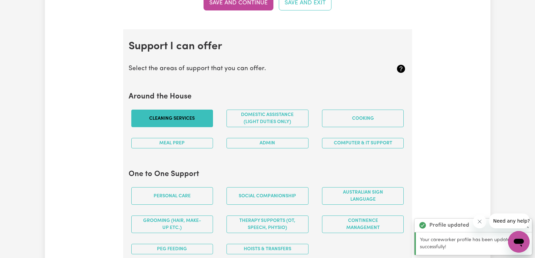
click at [193, 122] on button "Cleaning services" at bounding box center [172, 119] width 82 height 18
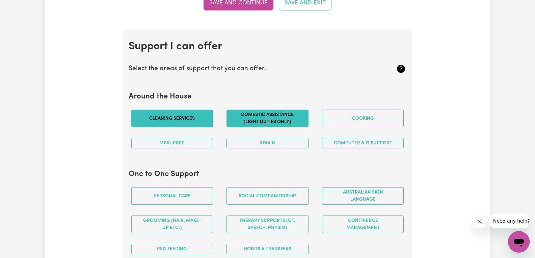
click at [264, 115] on button "Domestic assistance (light duties only)" at bounding box center [268, 119] width 82 height 18
click at [329, 119] on button "Cooking" at bounding box center [363, 119] width 82 height 18
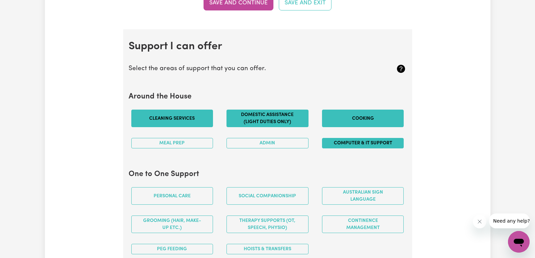
click at [343, 144] on button "Computer & IT Support" at bounding box center [363, 143] width 82 height 10
click at [303, 143] on button "Admin" at bounding box center [268, 143] width 82 height 10
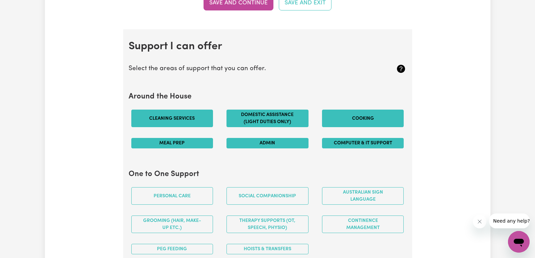
click at [174, 142] on button "Meal prep" at bounding box center [172, 143] width 82 height 10
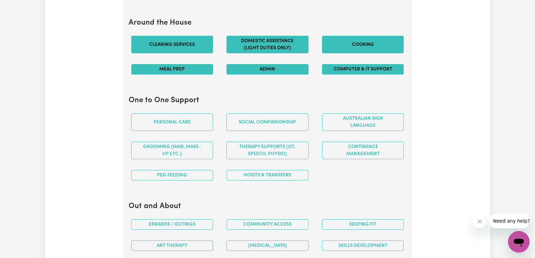
scroll to position [650, 0]
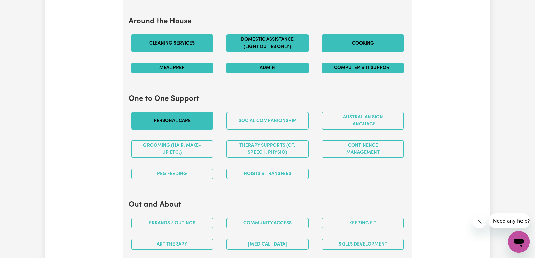
click at [181, 124] on button "Personal care" at bounding box center [172, 121] width 82 height 18
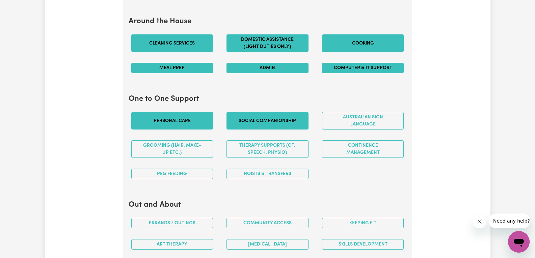
click at [253, 119] on button "Social companionship" at bounding box center [268, 121] width 82 height 18
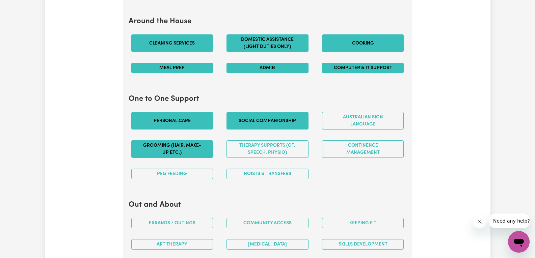
click at [206, 147] on button "Grooming (hair, make-up etc.)" at bounding box center [172, 149] width 82 height 18
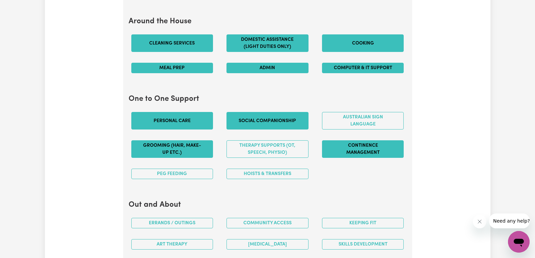
click at [345, 149] on button "Continence management" at bounding box center [363, 149] width 82 height 18
click at [271, 178] on button "Hoists & transfers" at bounding box center [268, 174] width 82 height 10
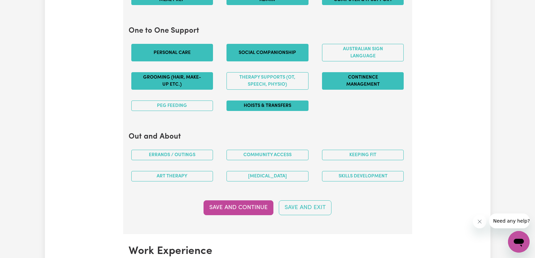
scroll to position [721, 0]
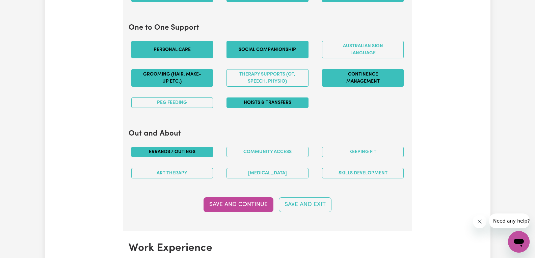
click at [191, 153] on button "Errands / Outings" at bounding box center [172, 152] width 82 height 10
click at [242, 154] on button "Community access" at bounding box center [268, 152] width 82 height 10
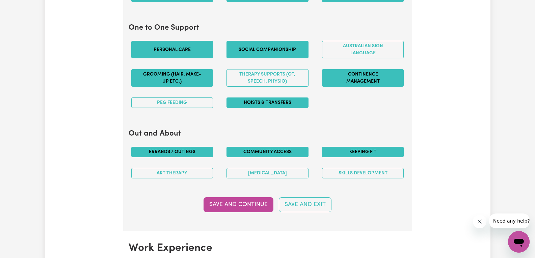
click at [330, 150] on button "Keeping fit" at bounding box center [363, 152] width 82 height 10
click at [188, 172] on button "Art therapy" at bounding box center [172, 173] width 82 height 10
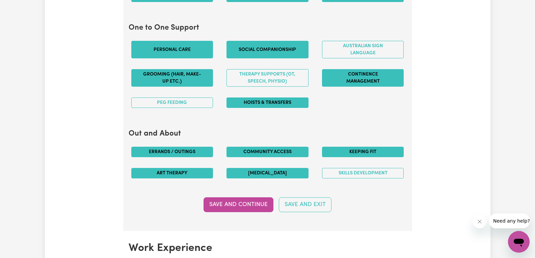
click at [245, 174] on button "[MEDICAL_DATA]" at bounding box center [268, 173] width 82 height 10
click at [367, 172] on button "Skills Development" at bounding box center [363, 173] width 82 height 10
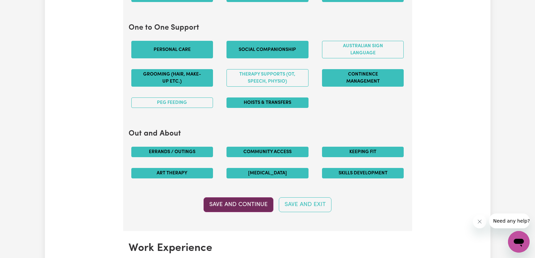
click at [235, 205] on button "Save and Continue" at bounding box center [239, 204] width 70 height 15
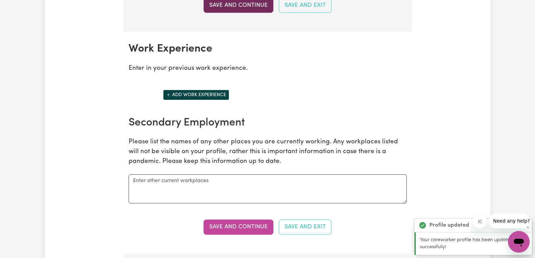
scroll to position [953, 0]
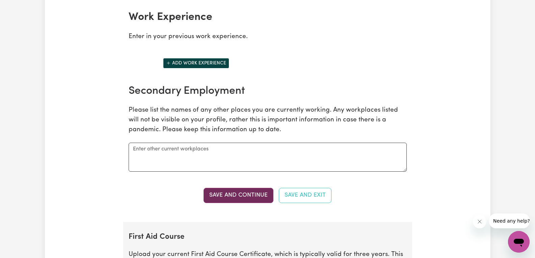
click at [236, 197] on button "Save and Continue" at bounding box center [239, 195] width 70 height 15
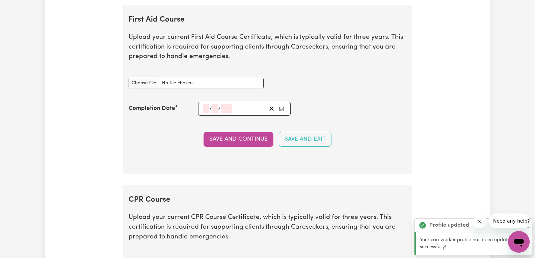
scroll to position [1175, 0]
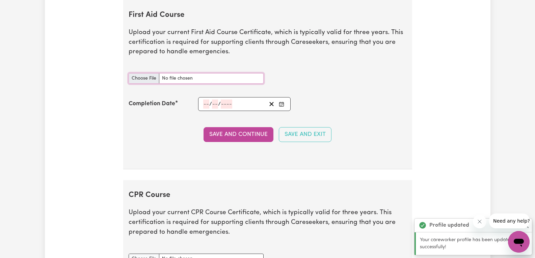
click at [180, 82] on input "First Aid Course document" at bounding box center [196, 78] width 135 height 10
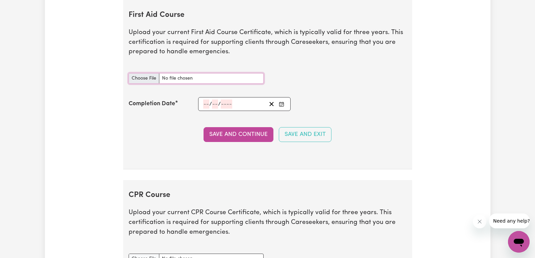
type input "C:\fakepath\EDDIGER [PERSON_NAME] FIRST AID CERT.pdf"
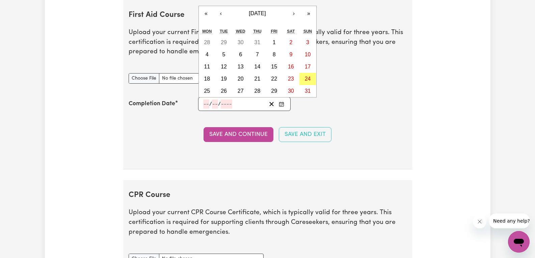
click at [208, 106] on input "number" at bounding box center [206, 104] width 6 height 9
type input "12"
type input "07"
type input "202"
type input "[DATE]"
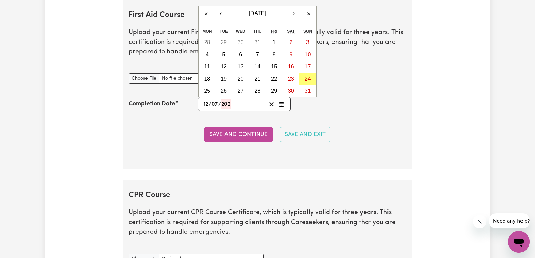
type input "7"
type input "2025"
click at [292, 56] on abbr "12" at bounding box center [291, 55] width 6 height 6
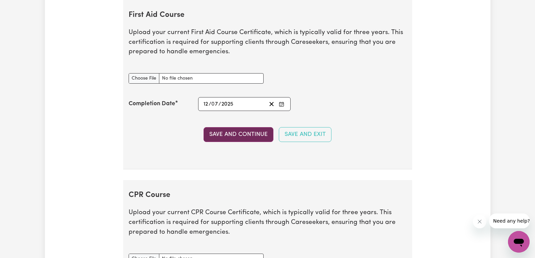
click at [247, 135] on button "Save and Continue" at bounding box center [239, 134] width 70 height 15
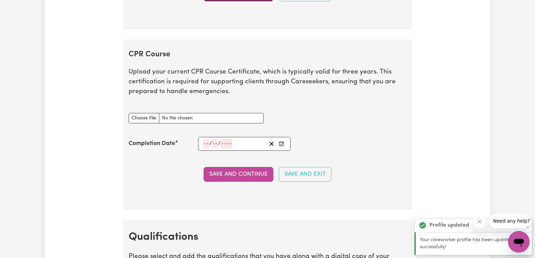
scroll to position [1355, 0]
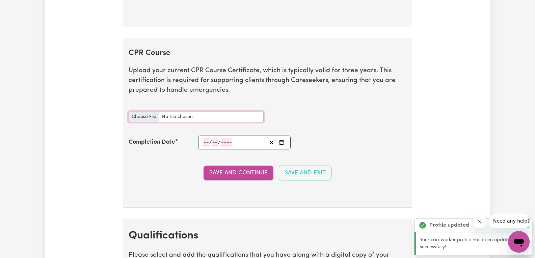
click at [189, 115] on input "CPR Course document" at bounding box center [196, 117] width 135 height 10
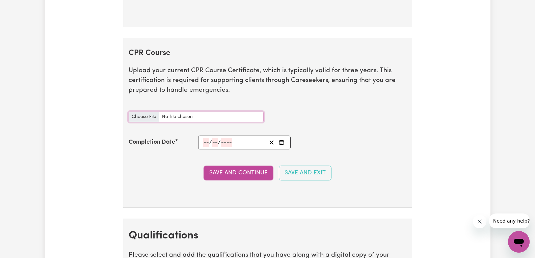
type input "C:\fakepath\EDDIGER [PERSON_NAME] FIRST AID CERT.pdf"
click at [207, 140] on input "number" at bounding box center [206, 142] width 6 height 9
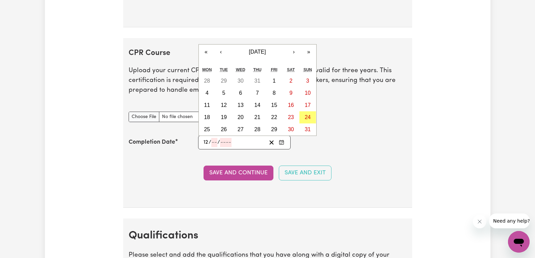
type input "12"
type input "07"
type input "202"
type input "[DATE]"
type input "7"
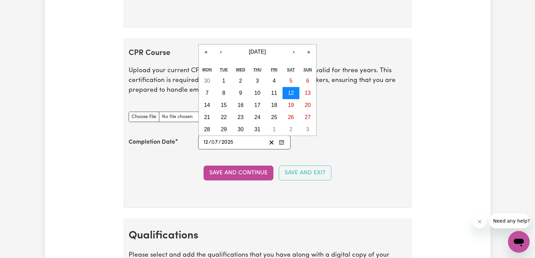
type input "2025"
click at [288, 92] on abbr "12" at bounding box center [291, 93] width 6 height 6
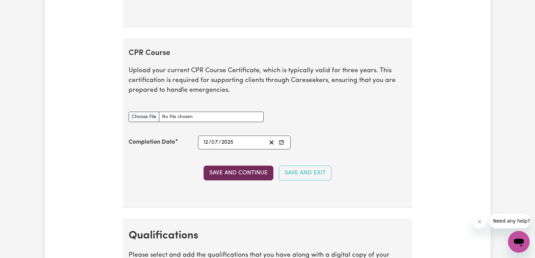
click at [223, 174] on button "Save and Continue" at bounding box center [239, 173] width 70 height 15
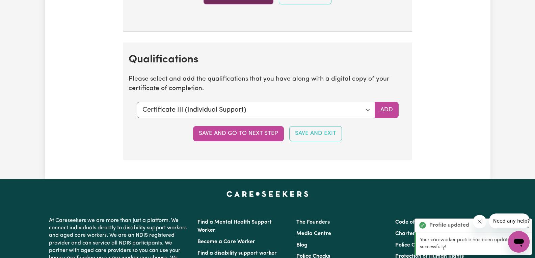
scroll to position [1574, 0]
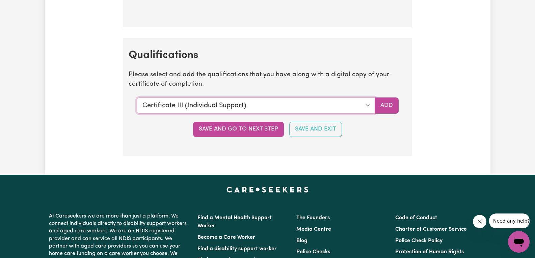
click at [245, 106] on select "Select a qualification to add... Certificate III (Individual Support) Certifica…" at bounding box center [256, 106] width 238 height 16
click at [137, 98] on select "Select a qualification to add... Certificate III (Individual Support) Certifica…" at bounding box center [256, 106] width 238 height 16
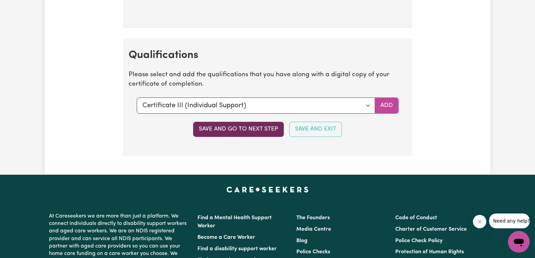
click at [236, 129] on button "Save and go to next step" at bounding box center [238, 129] width 91 height 15
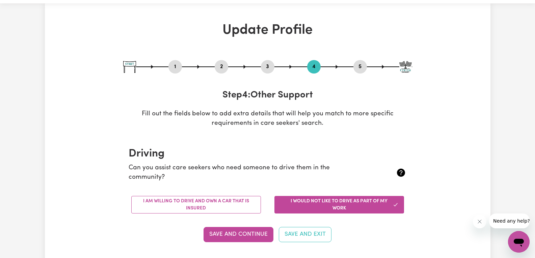
scroll to position [31, 0]
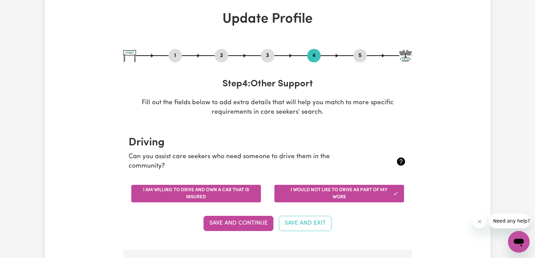
click at [212, 190] on button "I am willing to drive and own a car that is insured" at bounding box center [196, 194] width 130 height 18
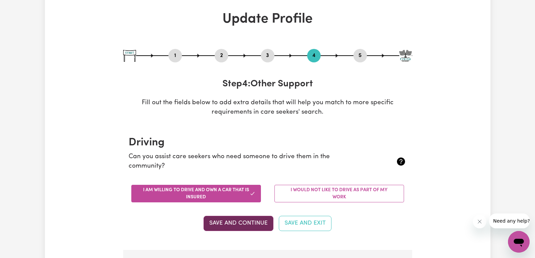
click at [247, 225] on button "Save and Continue" at bounding box center [239, 223] width 70 height 15
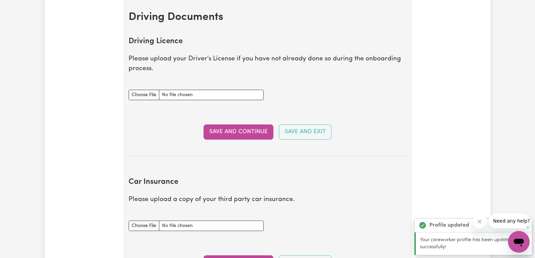
scroll to position [280, 0]
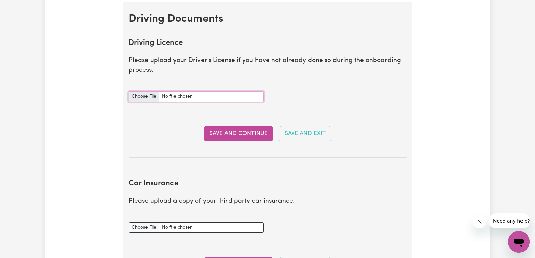
click at [167, 97] on input "Driving Licence document" at bounding box center [196, 96] width 135 height 10
type input "C:\fakepath\Eddiger [PERSON_NAME] Australian DL Front.jpg"
click at [232, 133] on button "Save and Continue" at bounding box center [239, 133] width 70 height 15
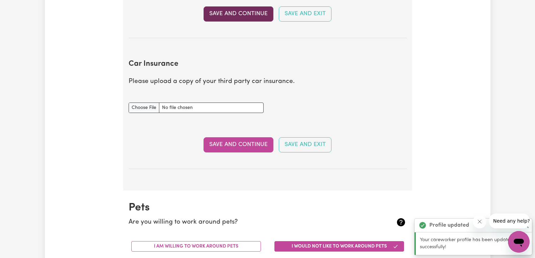
scroll to position [449, 0]
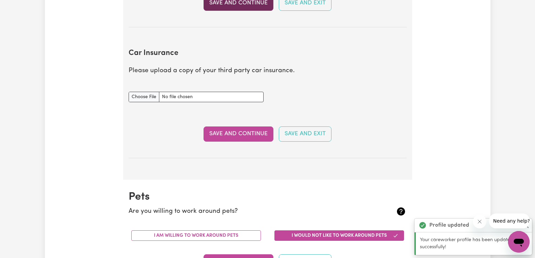
click at [232, 133] on button "Save and Continue" at bounding box center [239, 134] width 70 height 15
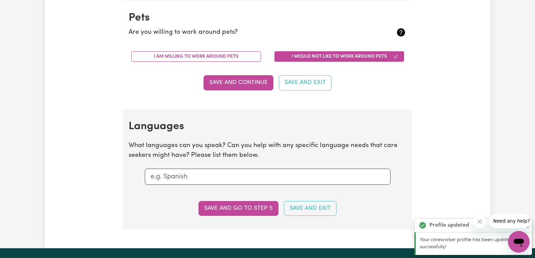
scroll to position [629, 0]
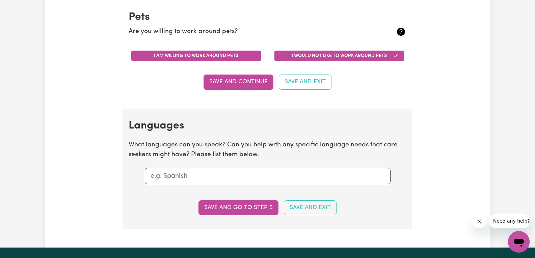
click at [177, 53] on button "I am willing to work around pets" at bounding box center [196, 56] width 130 height 10
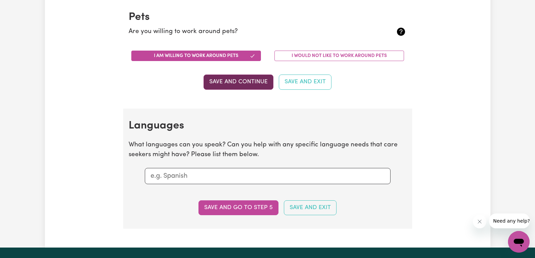
click at [218, 79] on button "Save and Continue" at bounding box center [239, 82] width 70 height 15
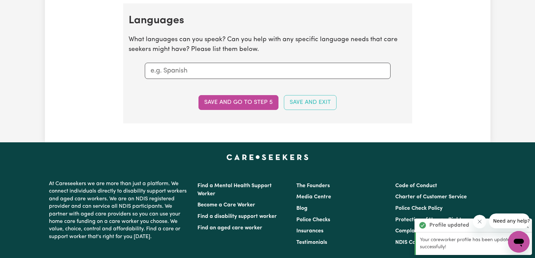
scroll to position [737, 0]
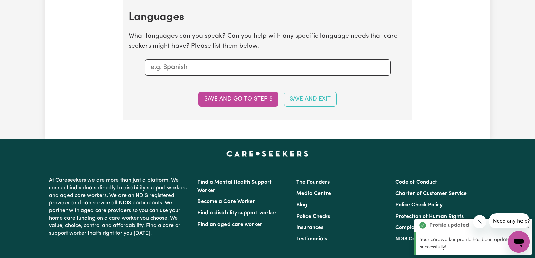
click at [212, 64] on input "text" at bounding box center [268, 67] width 234 height 10
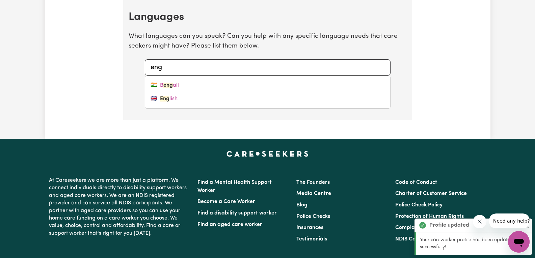
type input "engl"
type input "english"
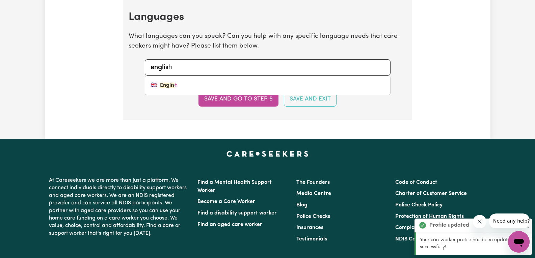
type input "english"
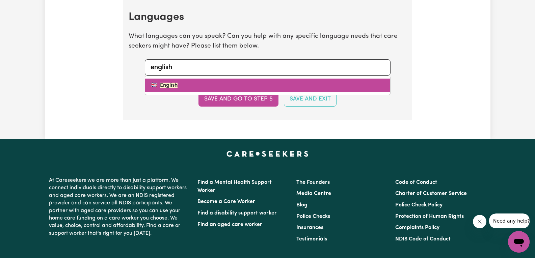
click at [173, 85] on mark "English" at bounding box center [169, 85] width 18 height 5
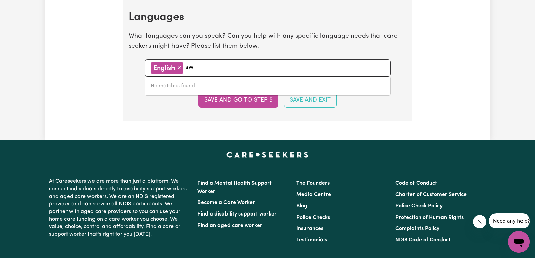
type input "s"
type input "k"
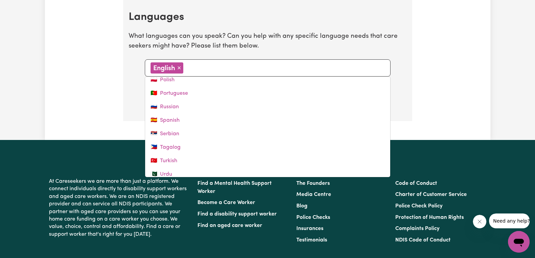
scroll to position [269, 0]
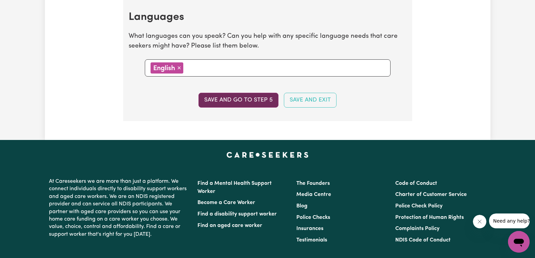
click at [238, 101] on button "Save and go to step 5" at bounding box center [238, 100] width 80 height 15
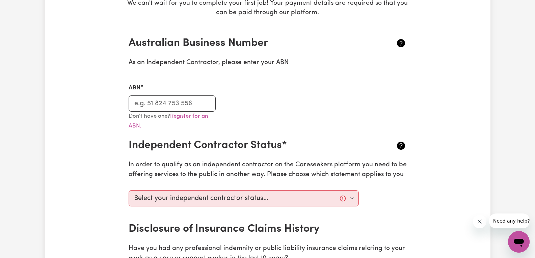
scroll to position [148, 0]
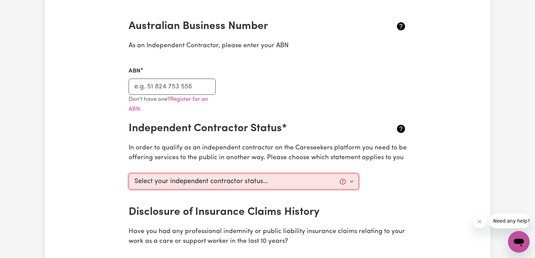
click at [235, 181] on select "Select your independent contractor status... I am providing services through an…" at bounding box center [244, 182] width 231 height 16
click at [304, 125] on h2 "Independent Contractor Status*" at bounding box center [245, 128] width 232 height 13
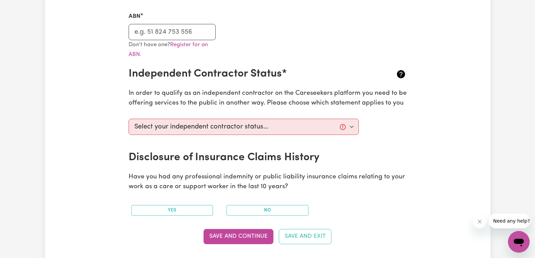
scroll to position [237, 0]
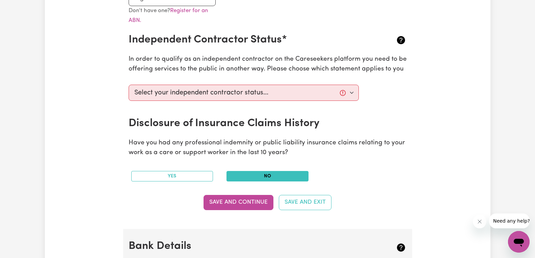
click at [264, 178] on button "No" at bounding box center [268, 176] width 82 height 10
click at [247, 203] on button "Save and Continue" at bounding box center [239, 202] width 70 height 15
click at [276, 95] on select "Select your independent contractor status... I am providing services through an…" at bounding box center [244, 93] width 231 height 16
select select "I am providing services privately on my own"
click at [129, 85] on select "Select your independent contractor status... I am providing services through an…" at bounding box center [244, 93] width 231 height 16
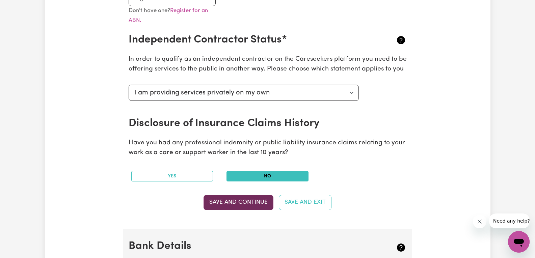
click at [231, 198] on button "Save and Continue" at bounding box center [239, 202] width 70 height 15
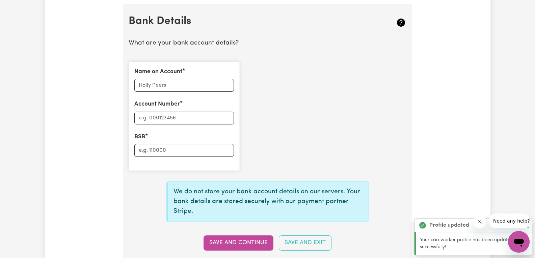
scroll to position [466, 0]
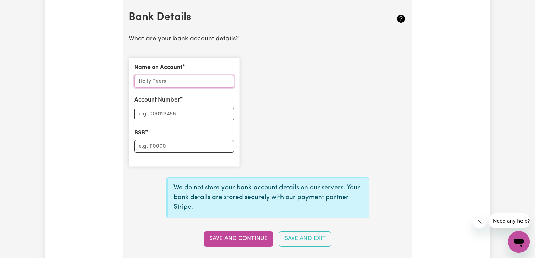
click at [181, 84] on input "Name on Account" at bounding box center [184, 81] width 100 height 13
type input "EDDIGER [PERSON_NAME]"
click at [194, 114] on input "Account Number" at bounding box center [184, 114] width 100 height 13
type input "1"
type input "11402756"
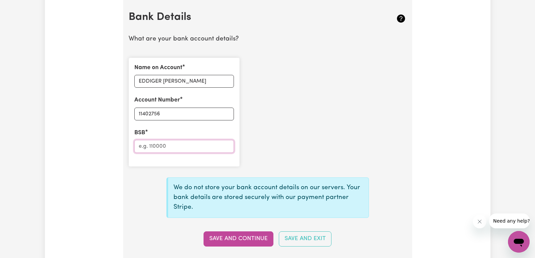
click at [174, 147] on input "BSB" at bounding box center [184, 146] width 100 height 13
type input "063250"
click at [233, 240] on button "Save and Continue" at bounding box center [239, 239] width 70 height 15
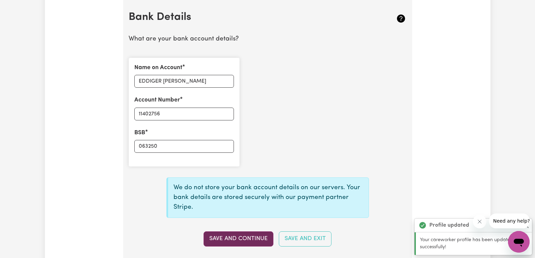
type input "****2756"
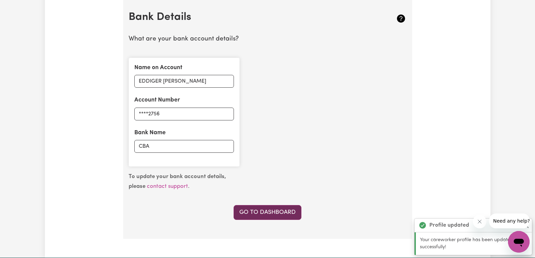
click at [271, 215] on link "Go to Dashboard" at bounding box center [268, 212] width 68 height 15
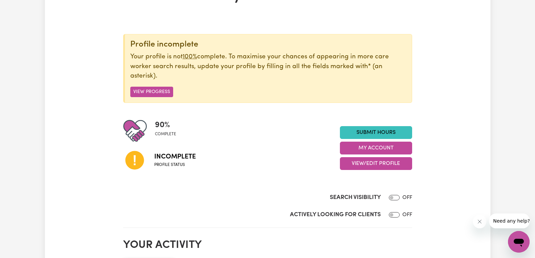
scroll to position [56, 0]
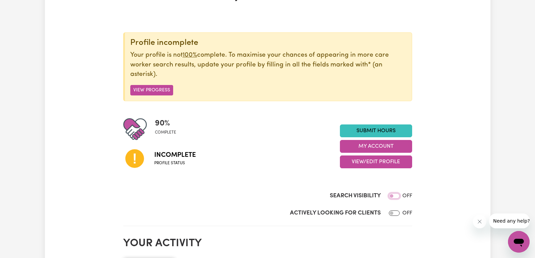
click at [393, 197] on input "Search Visibility" at bounding box center [394, 195] width 11 height 5
checkbox input "true"
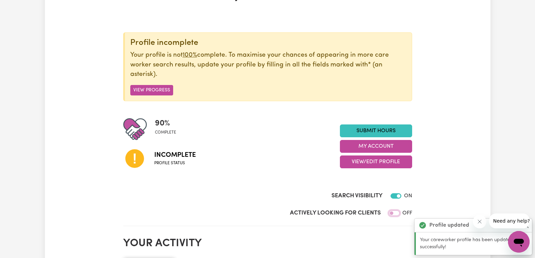
click at [397, 213] on input "Actively Looking for Clients" at bounding box center [394, 213] width 11 height 5
checkbox input "true"
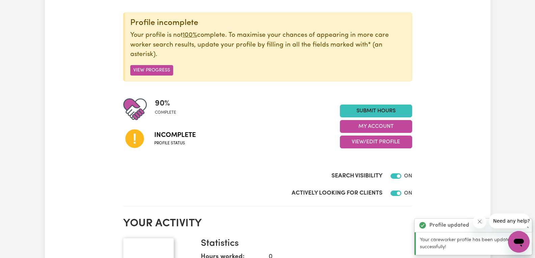
scroll to position [61, 0]
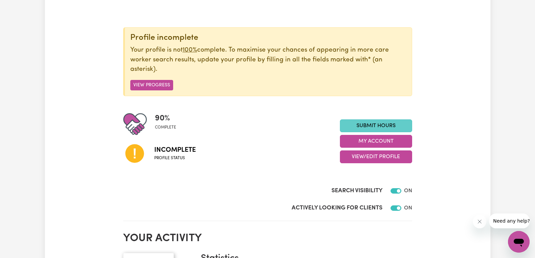
click at [375, 126] on link "Submit Hours" at bounding box center [376, 125] width 72 height 13
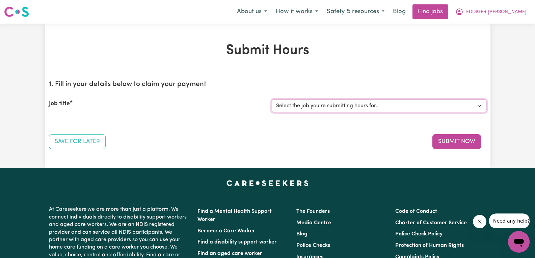
click at [379, 109] on select "Select the job you're submitting hours for..." at bounding box center [379, 106] width 215 height 13
click at [375, 109] on select "Select the job you're submitting hours for..." at bounding box center [379, 106] width 215 height 13
click at [354, 120] on div "Job title Select the job you're submitting hours for..." at bounding box center [267, 105] width 437 height 29
click at [475, 143] on button "Submit Now" at bounding box center [456, 141] width 49 height 15
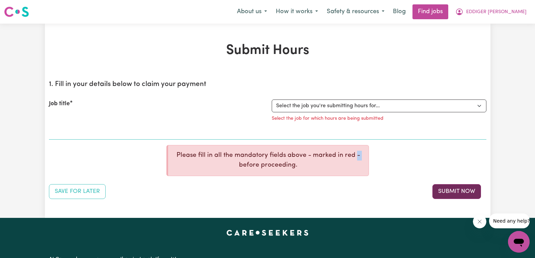
click at [475, 143] on div "1. Fill in your details below to claim your payment Job title Select the job yo…" at bounding box center [267, 137] width 437 height 124
click at [339, 104] on select "Select the job you're submitting hours for..." at bounding box center [379, 106] width 215 height 13
click at [457, 130] on div "Job title Select the job you're submitting hours for... Select the job for whic…" at bounding box center [267, 112] width 437 height 43
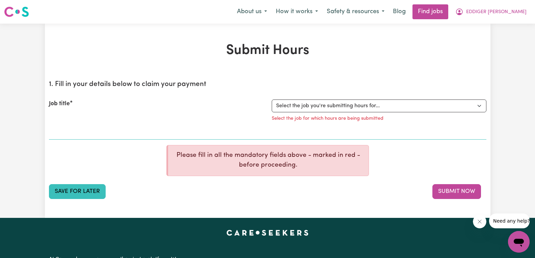
click at [74, 188] on button "Save for Later" at bounding box center [77, 191] width 57 height 15
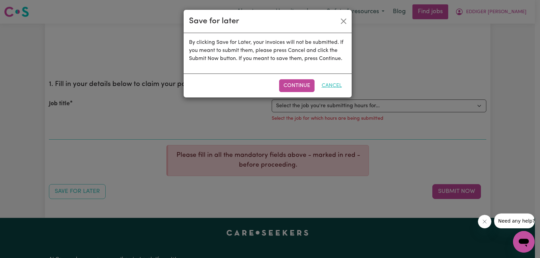
click at [329, 81] on button "Cancel" at bounding box center [331, 85] width 29 height 13
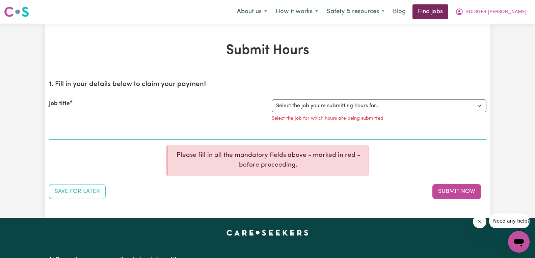
click at [417, 11] on link "Find jobs" at bounding box center [431, 11] width 36 height 15
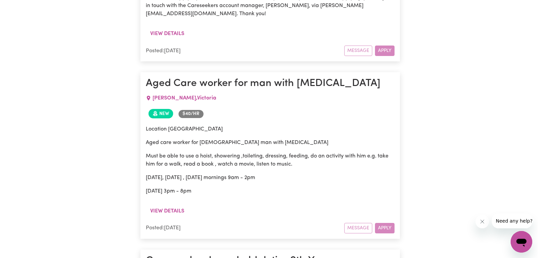
scroll to position [1800, 0]
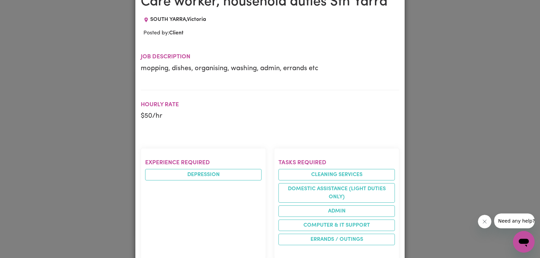
scroll to position [7, 0]
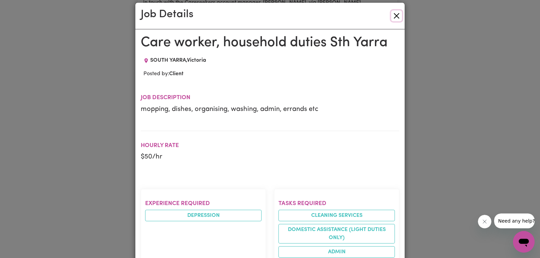
click at [392, 17] on button "Close" at bounding box center [396, 15] width 11 height 11
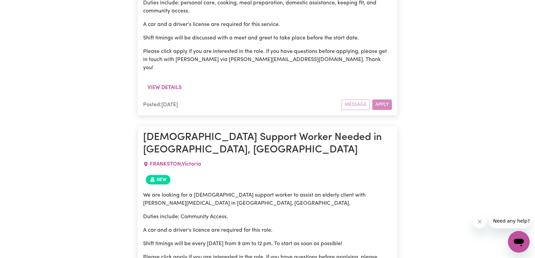
scroll to position [2248, 0]
